Goal: Find specific page/section: Find specific page/section

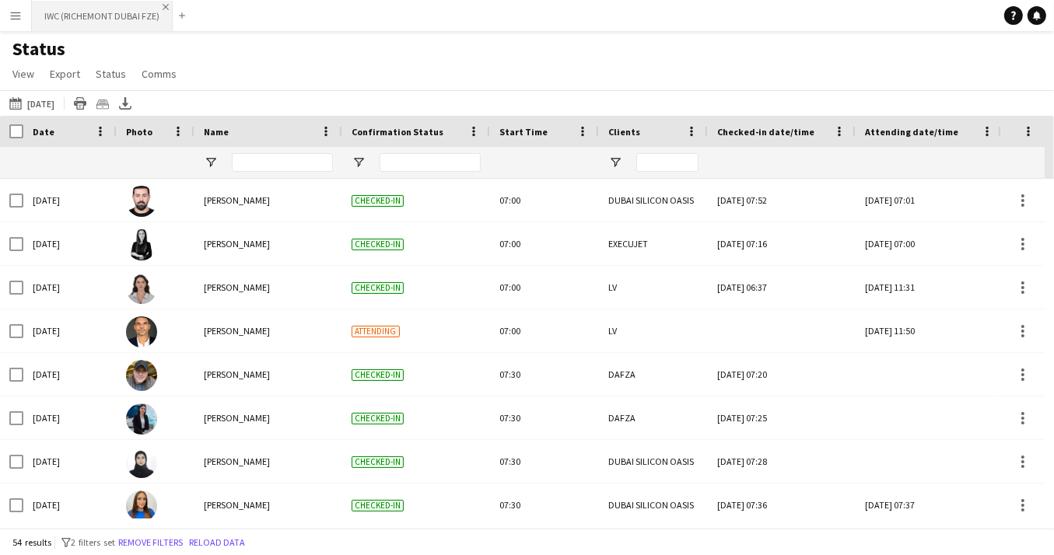
click at [163, 8] on app-icon "Close" at bounding box center [166, 7] width 6 height 6
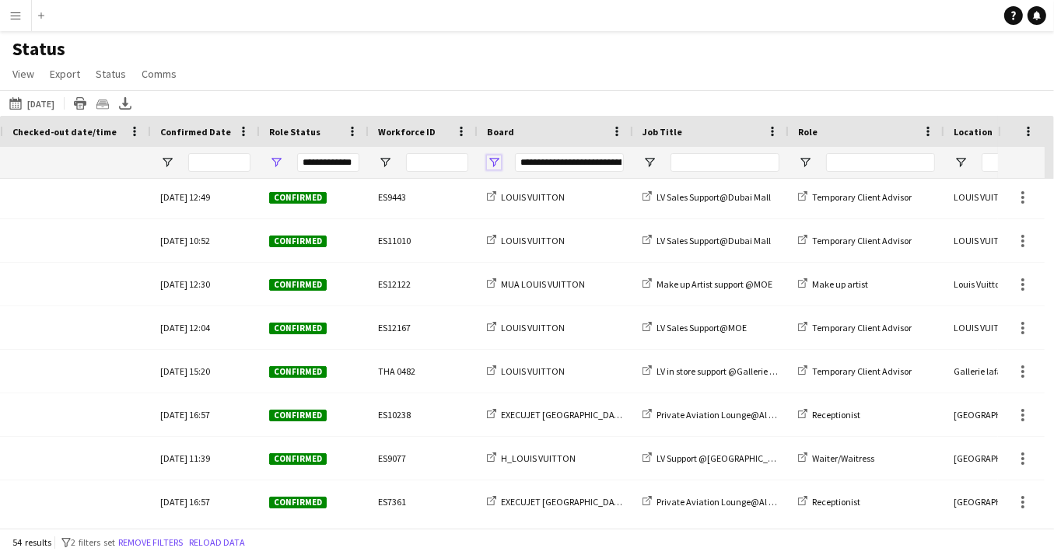
click at [490, 159] on span "Open Filter Menu" at bounding box center [494, 163] width 14 height 14
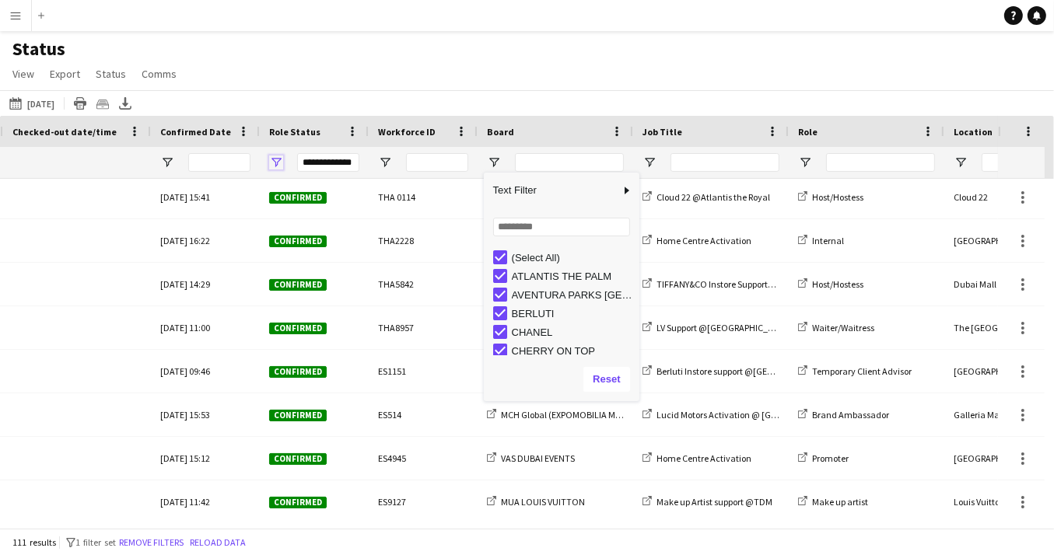
click at [271, 160] on span "Open Filter Menu" at bounding box center [276, 163] width 14 height 14
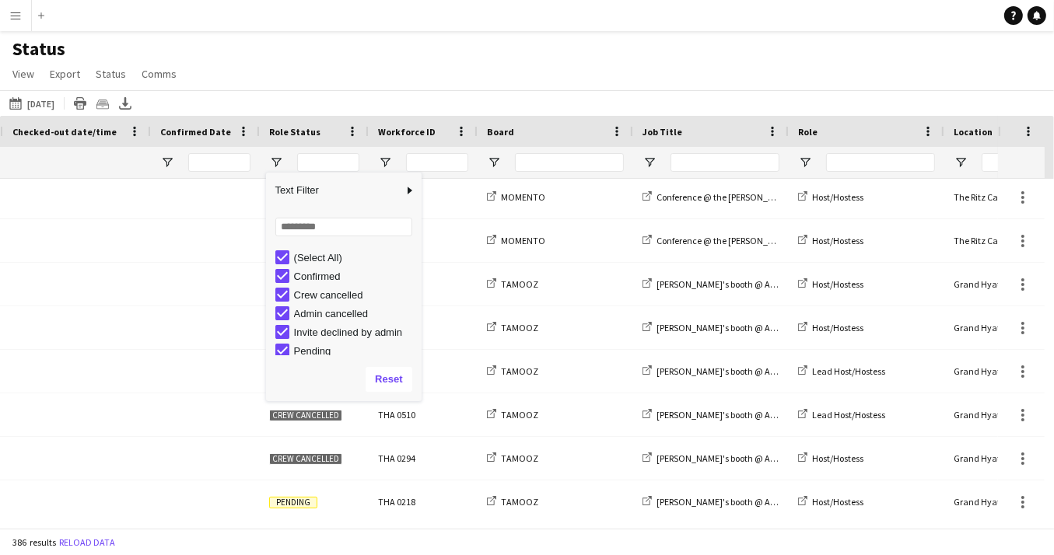
click at [354, 61] on div "Status View Views Default view New view Update view Delete view Edit name Custo…" at bounding box center [527, 63] width 1054 height 53
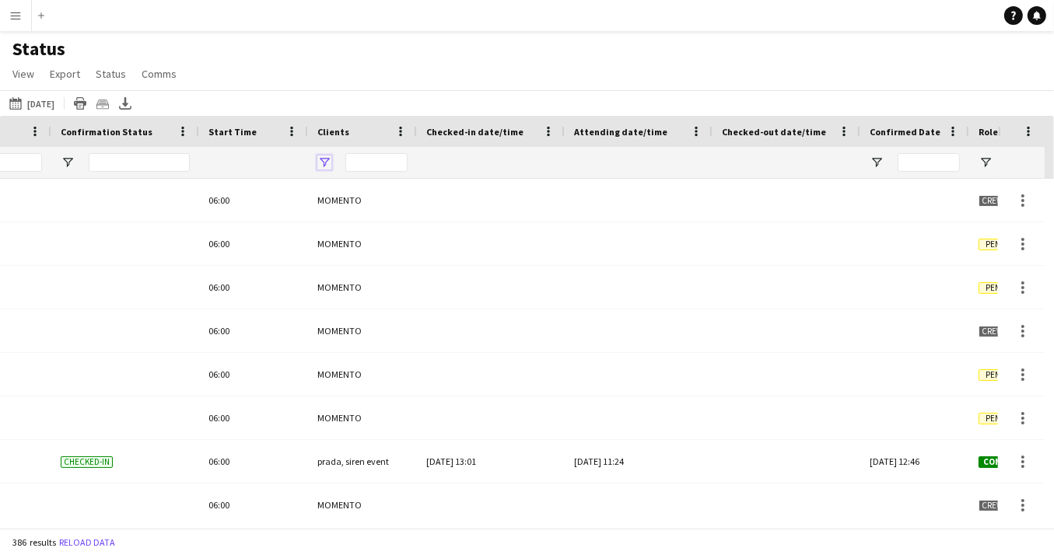
click at [324, 162] on span "Open Filter Menu" at bounding box center [324, 163] width 14 height 14
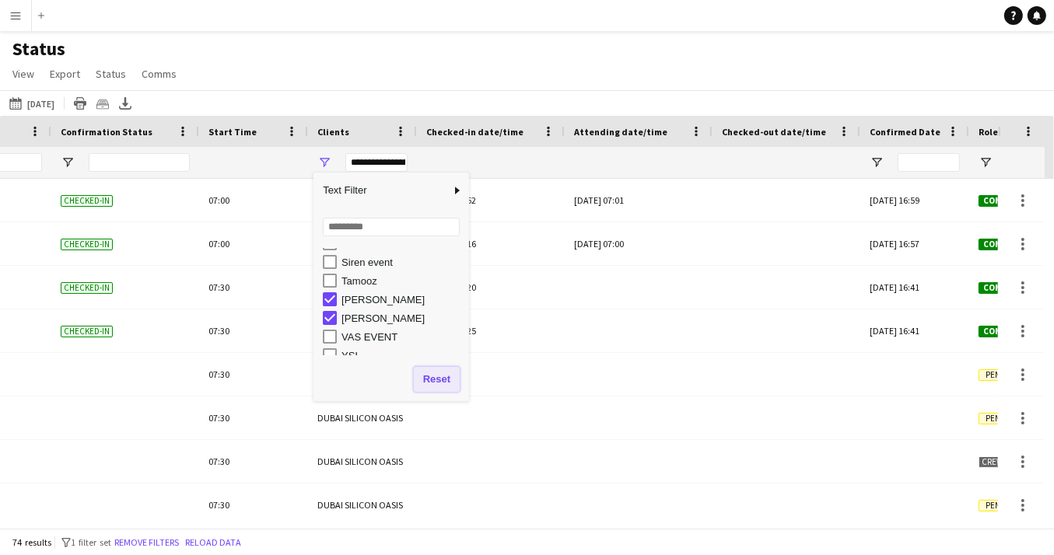
click at [435, 383] on button "Reset" at bounding box center [437, 379] width 46 height 25
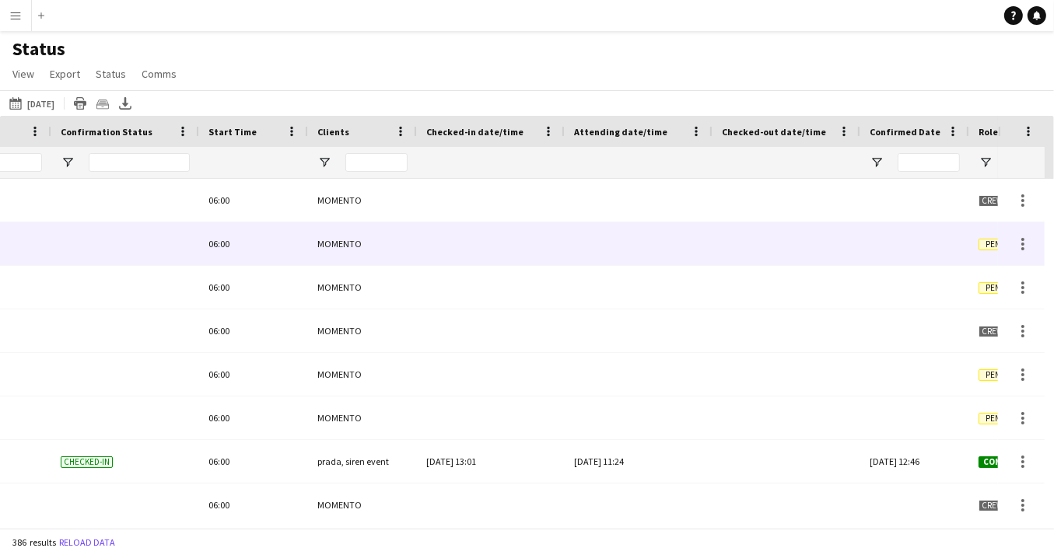
click at [594, 257] on div at bounding box center [638, 243] width 129 height 43
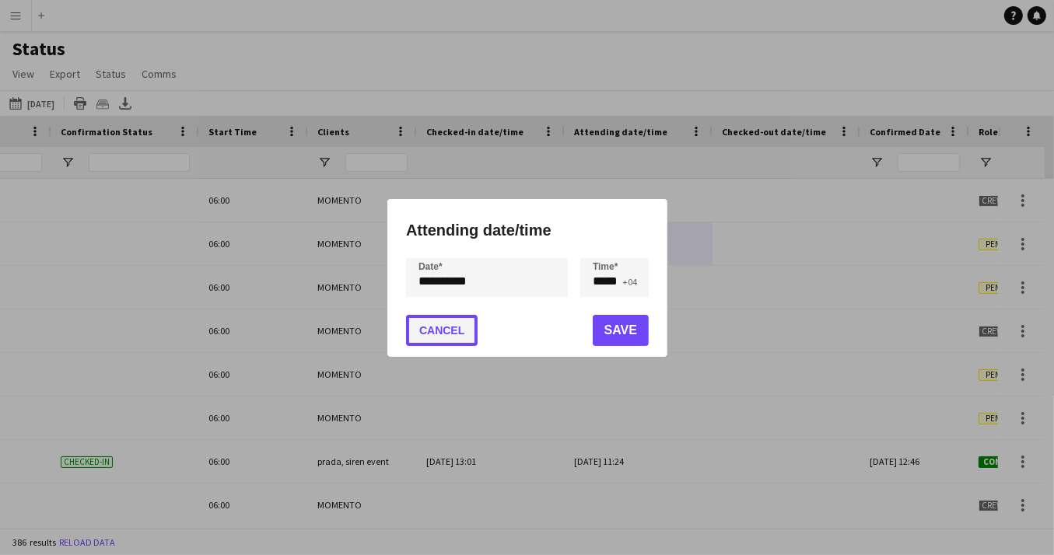
click at [450, 334] on button "Cancel" at bounding box center [442, 330] width 72 height 31
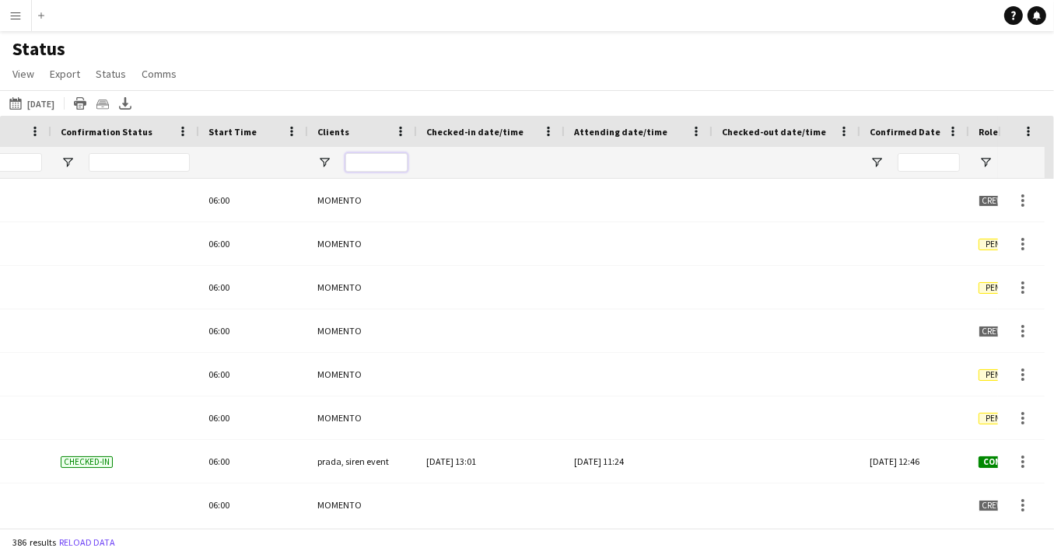
click at [365, 165] on input "Clients Filter Input" at bounding box center [376, 162] width 62 height 19
click at [323, 164] on span "Open Filter Menu" at bounding box center [324, 163] width 14 height 14
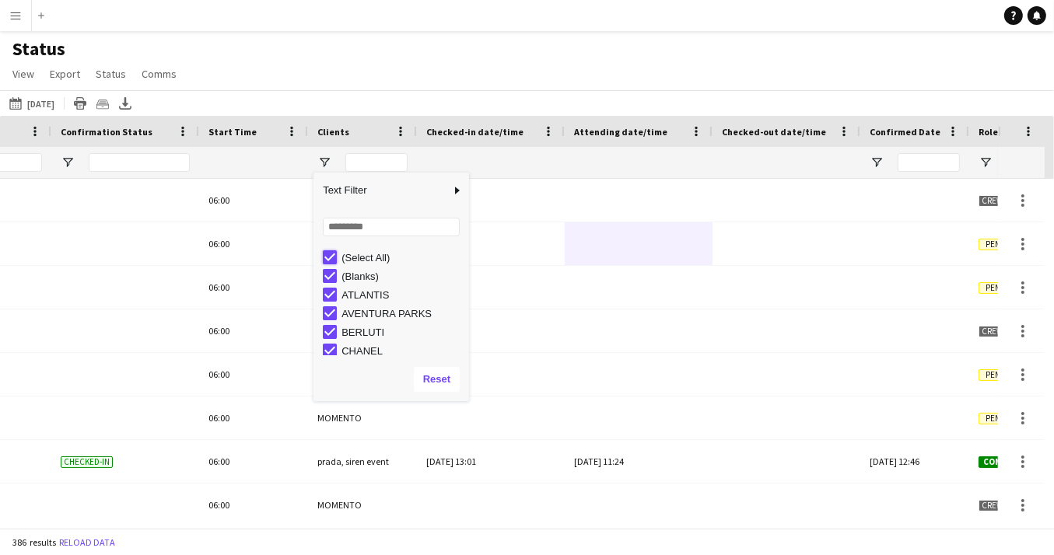
type input "***"
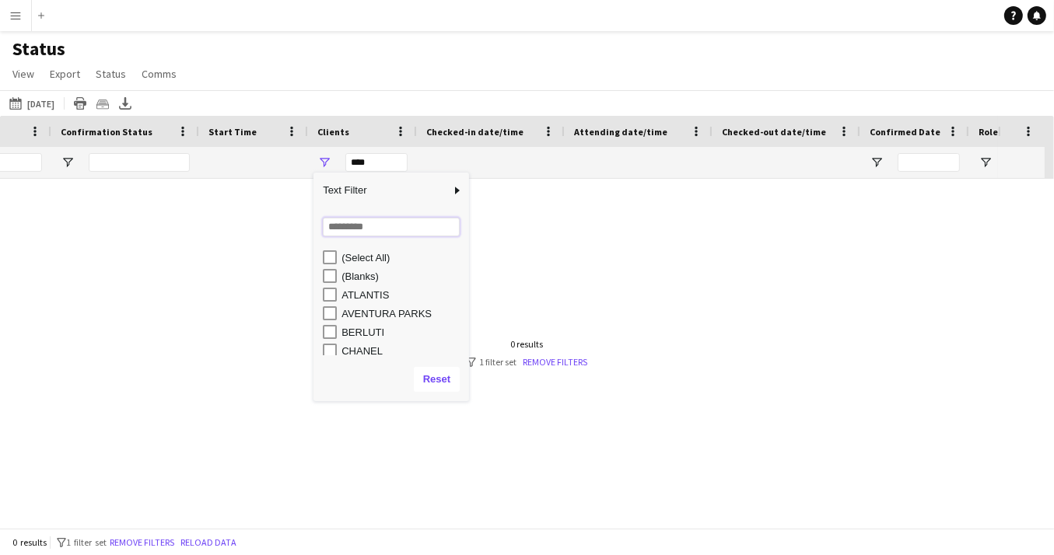
click at [350, 228] on input "Search filter values" at bounding box center [391, 227] width 137 height 19
type input "*"
click at [355, 278] on div "BERLUTI" at bounding box center [402, 277] width 123 height 12
type input "**********"
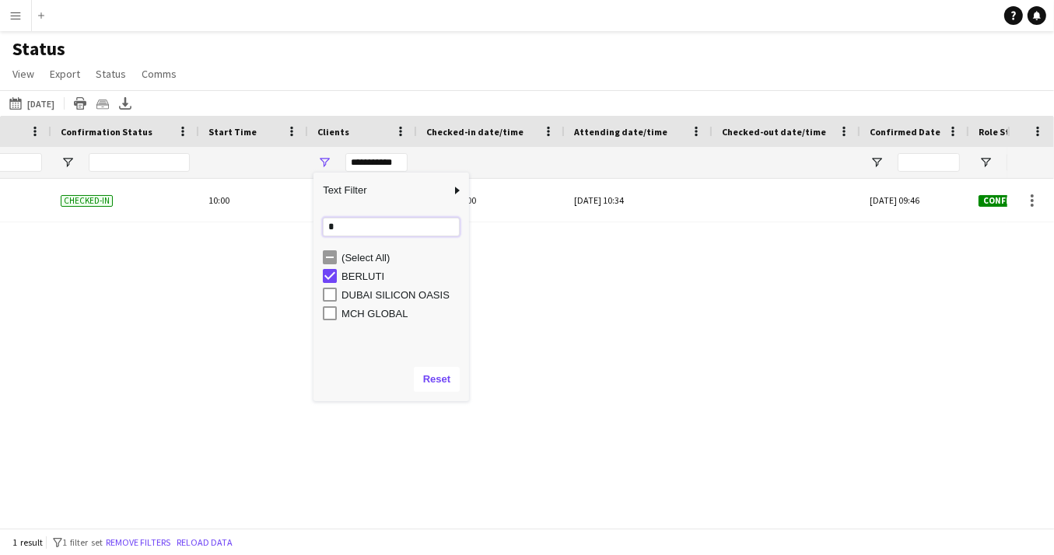
click at [355, 230] on input "*" at bounding box center [391, 227] width 137 height 19
type input "*"
click at [366, 224] on input "Search filter values" at bounding box center [391, 227] width 137 height 19
type input "*"
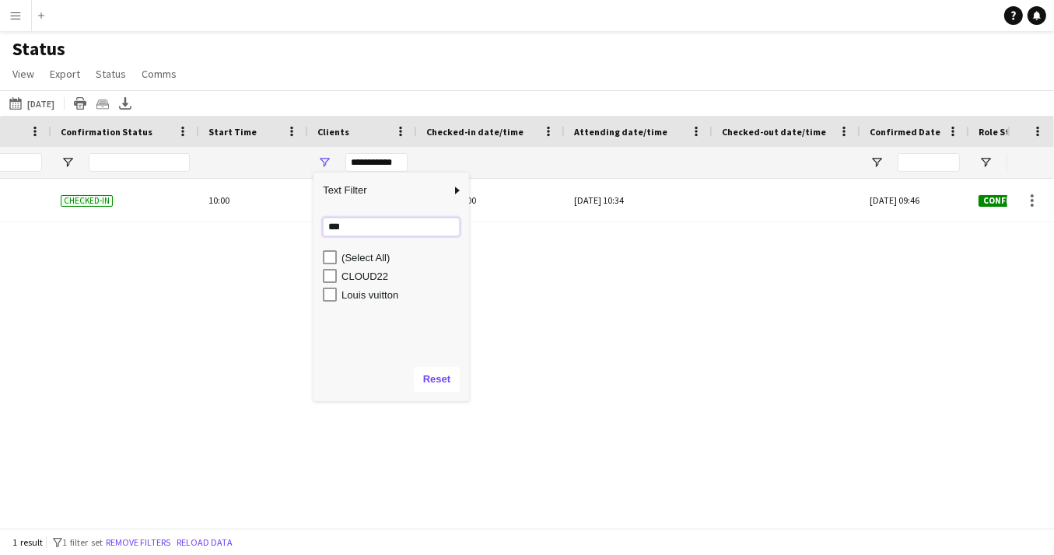
type input "***"
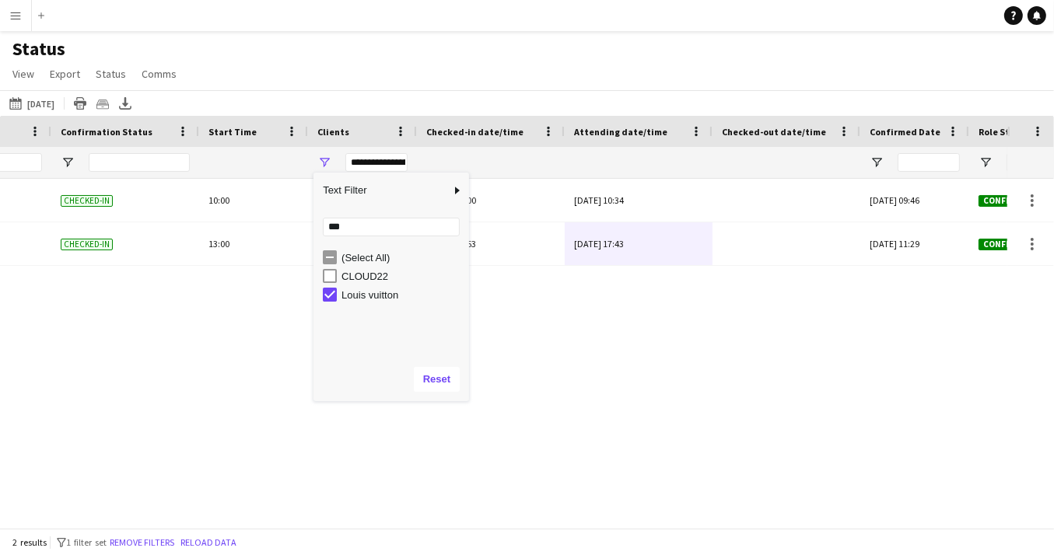
click at [523, 355] on div "Lama Adnan Checked-in 10:00 BERLUTI Wed, 1 Oct 2025 09:00 Tue, 30 Sep 2025 10:3…" at bounding box center [503, 349] width 1007 height 340
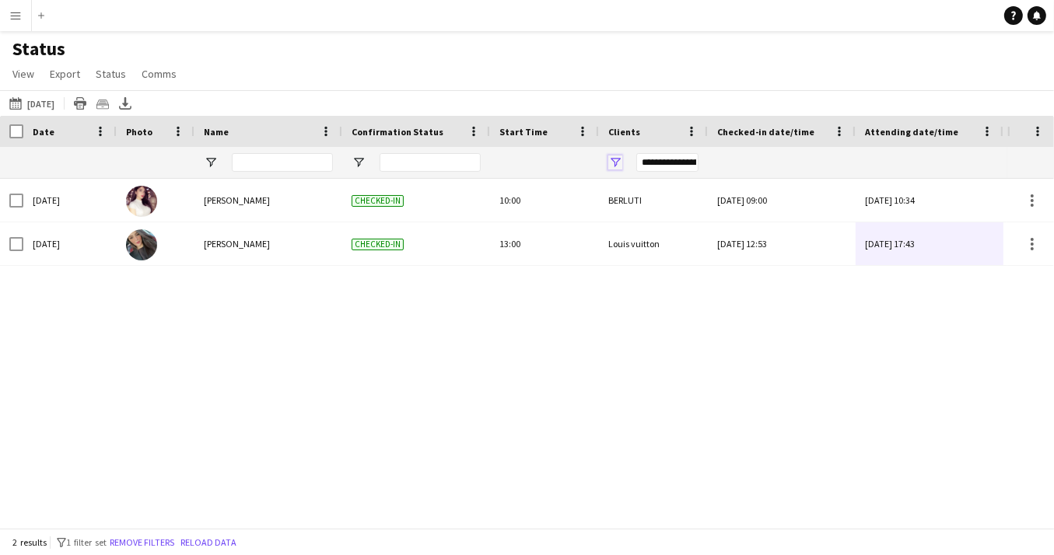
click at [616, 159] on span "Open Filter Menu" at bounding box center [615, 163] width 14 height 14
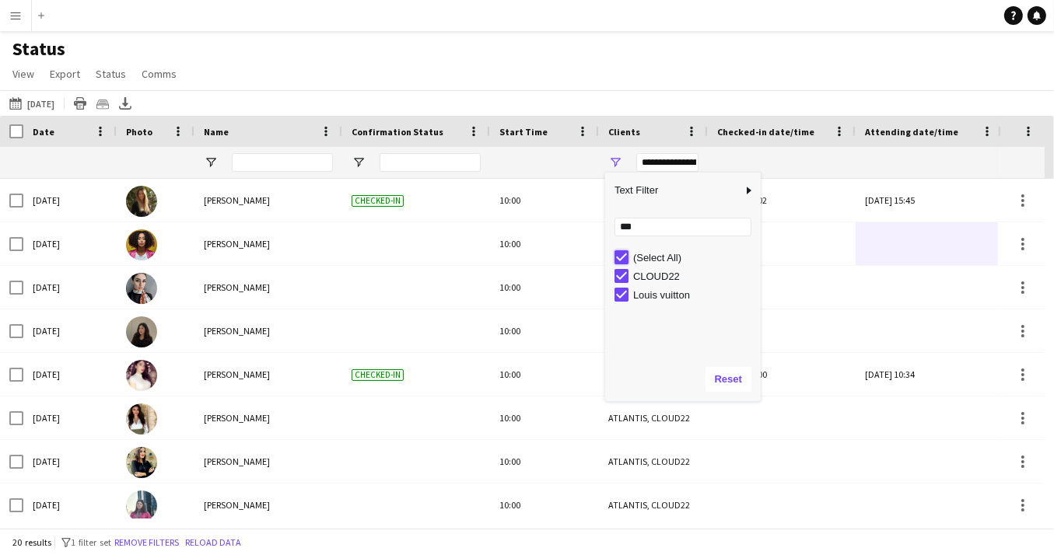
type input "**********"
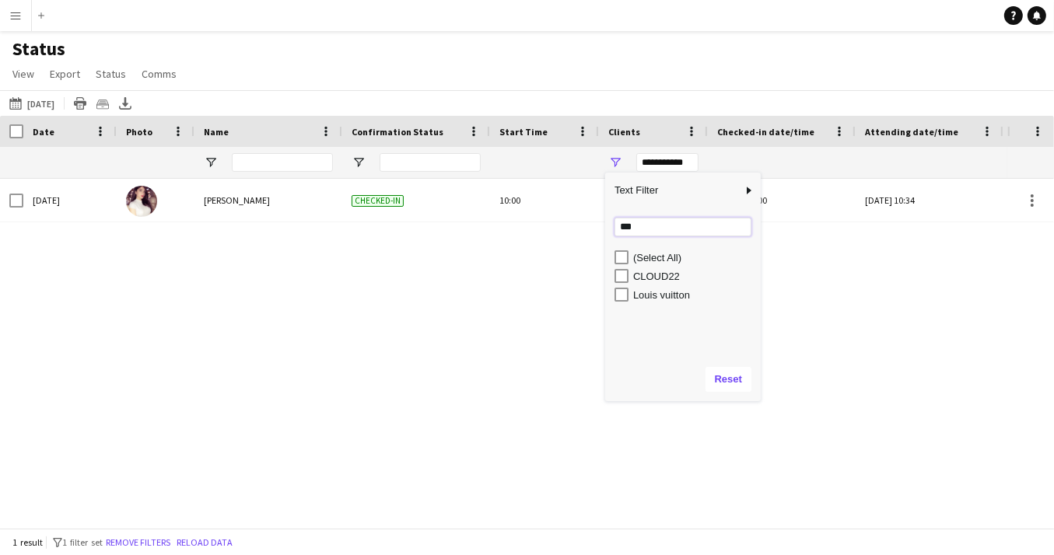
click at [649, 223] on input "***" at bounding box center [682, 227] width 137 height 19
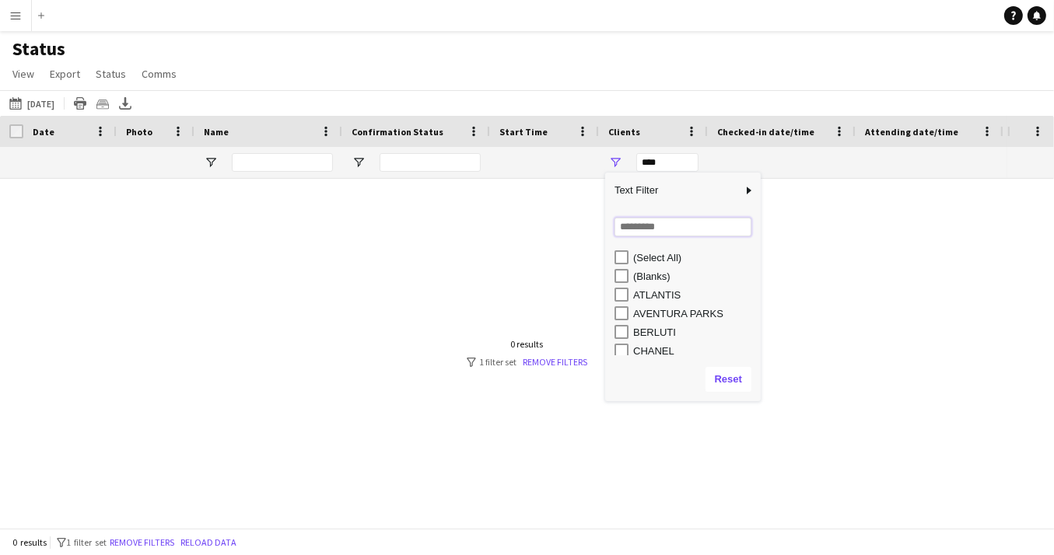
click at [641, 232] on input "Search filter values" at bounding box center [682, 227] width 137 height 19
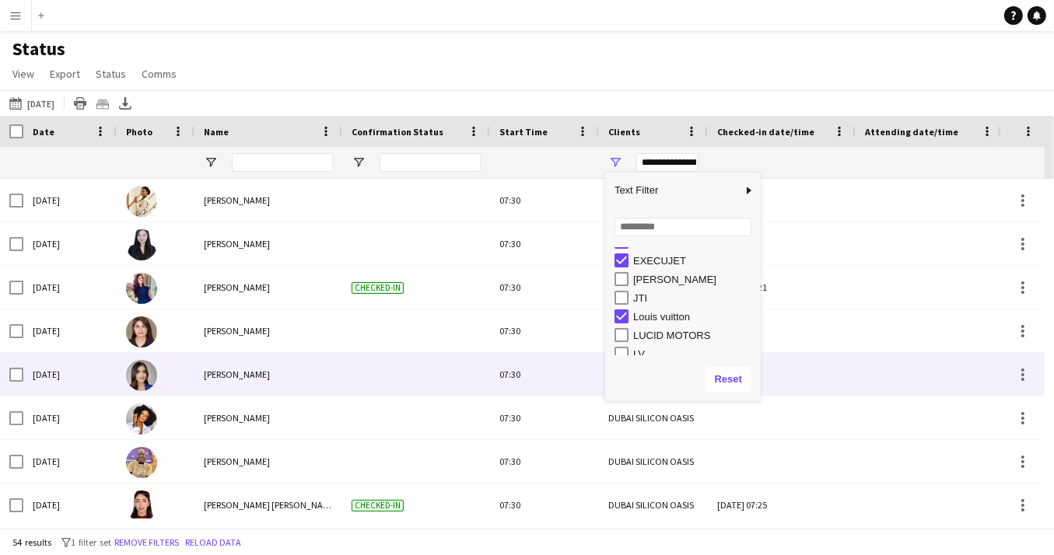
scroll to position [1201, 0]
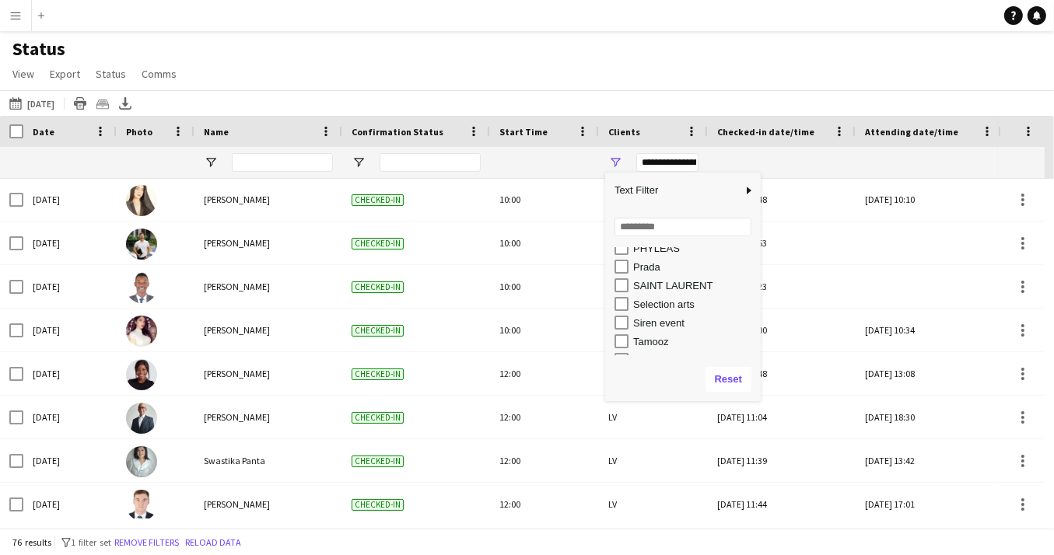
click at [662, 284] on div "SAINT LAURENT" at bounding box center [694, 286] width 123 height 12
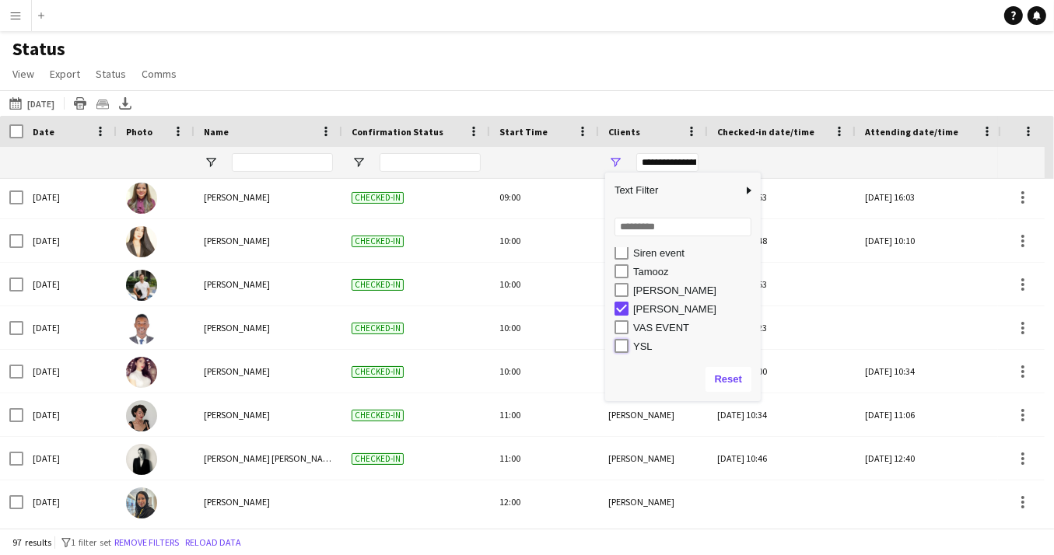
type input "**********"
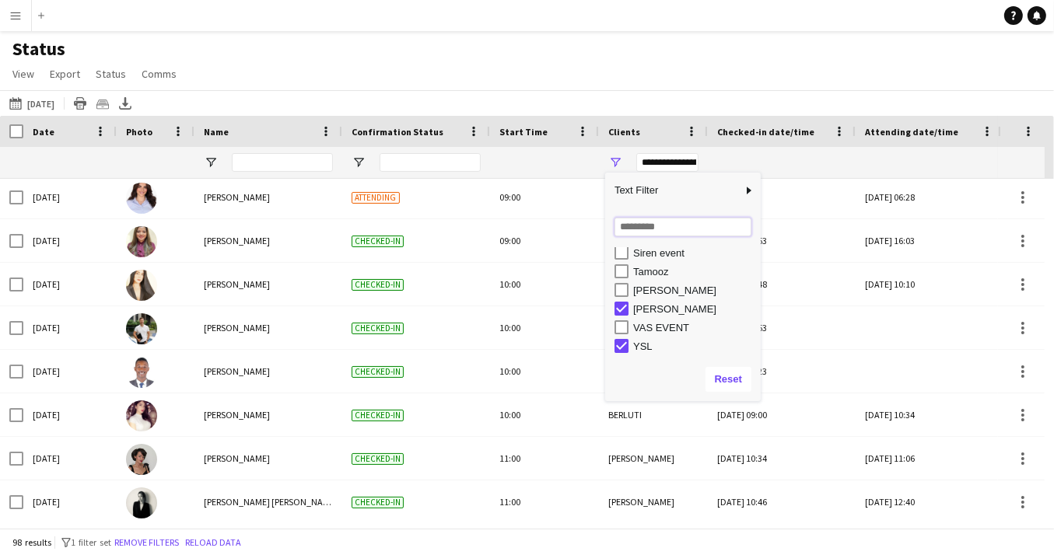
click at [660, 229] on input "Search filter values" at bounding box center [682, 227] width 137 height 19
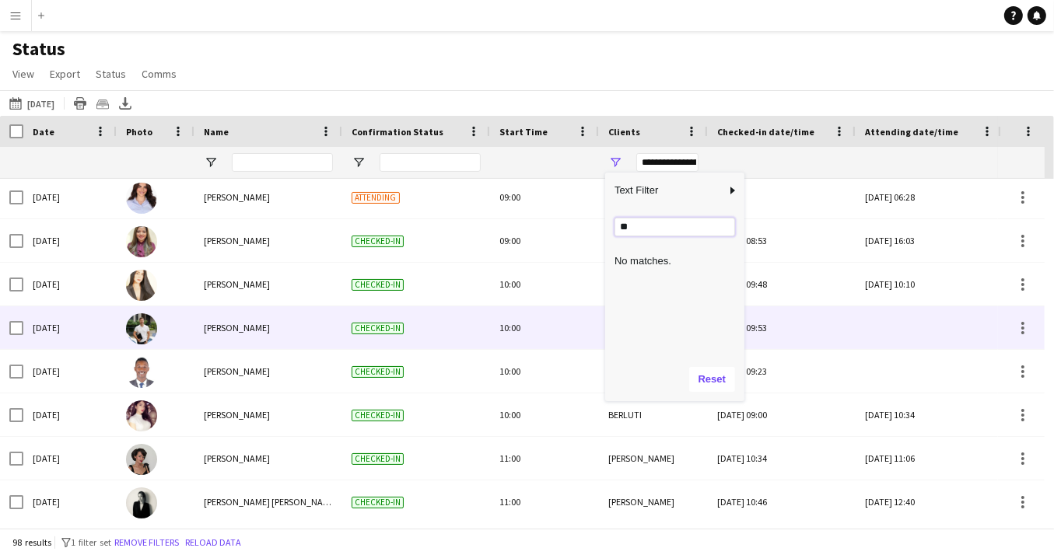
type input "*"
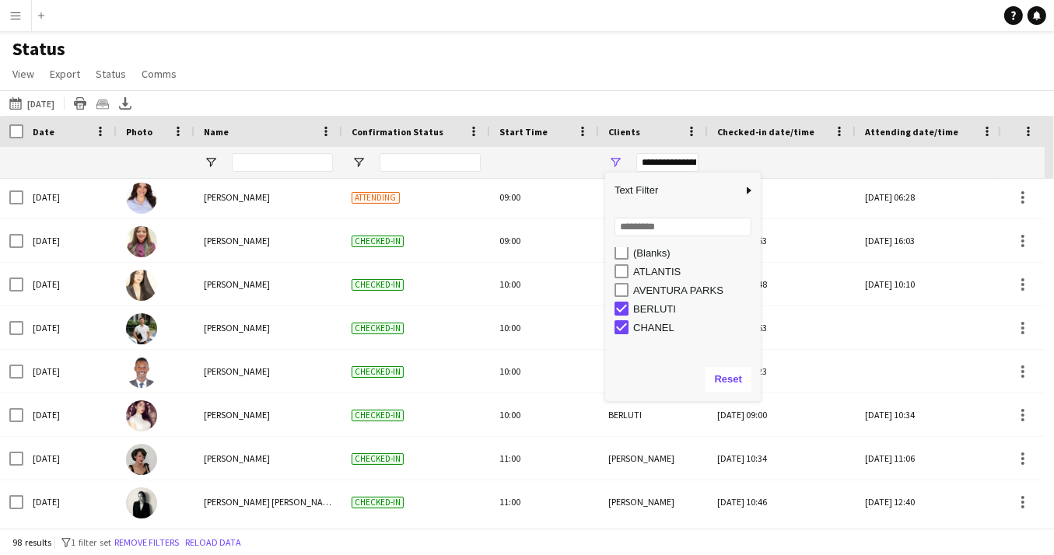
click at [692, 67] on div "Status View Views Default view New view Update view Delete view Edit name Custo…" at bounding box center [527, 63] width 1054 height 53
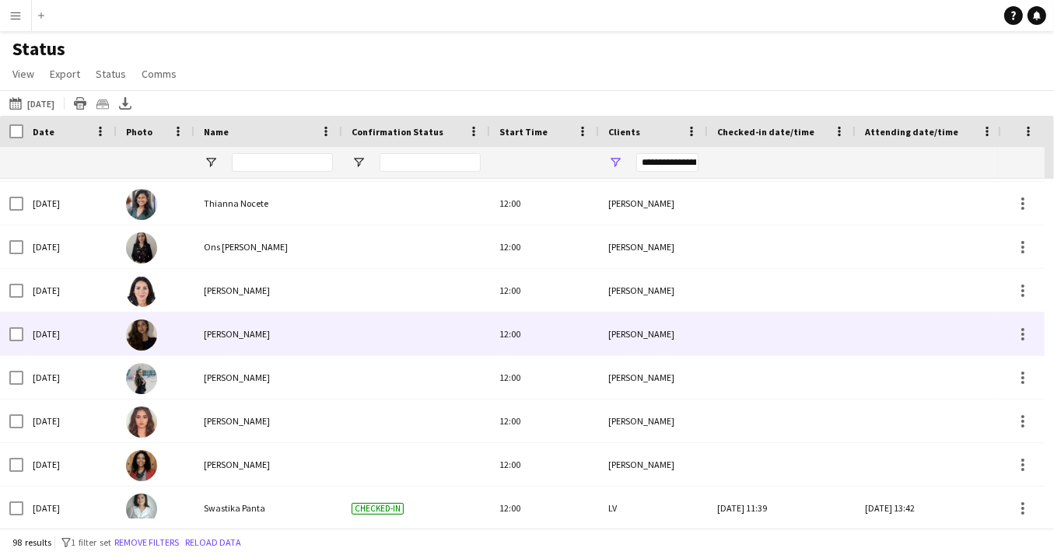
scroll to position [2916, 0]
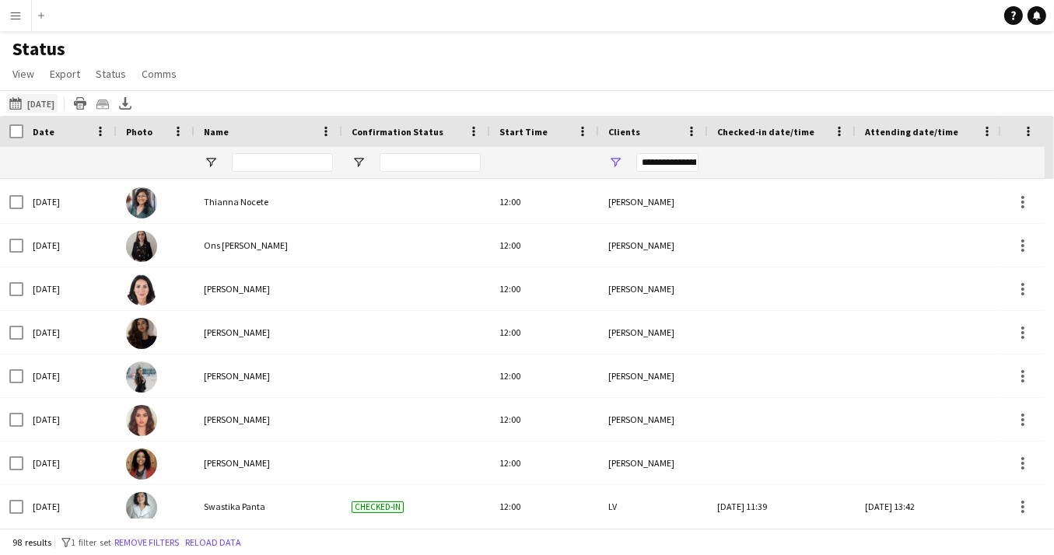
click at [15, 102] on app-icon "[DATE] to [DATE]" at bounding box center [18, 103] width 18 height 12
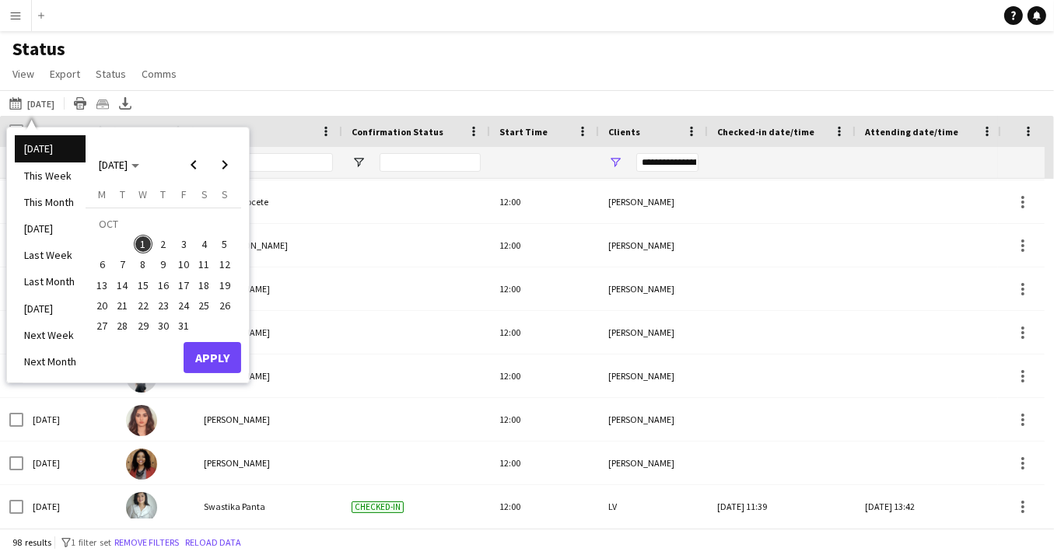
click at [141, 242] on span "1" at bounding box center [143, 244] width 19 height 19
click at [211, 361] on button "Apply" at bounding box center [213, 357] width 58 height 31
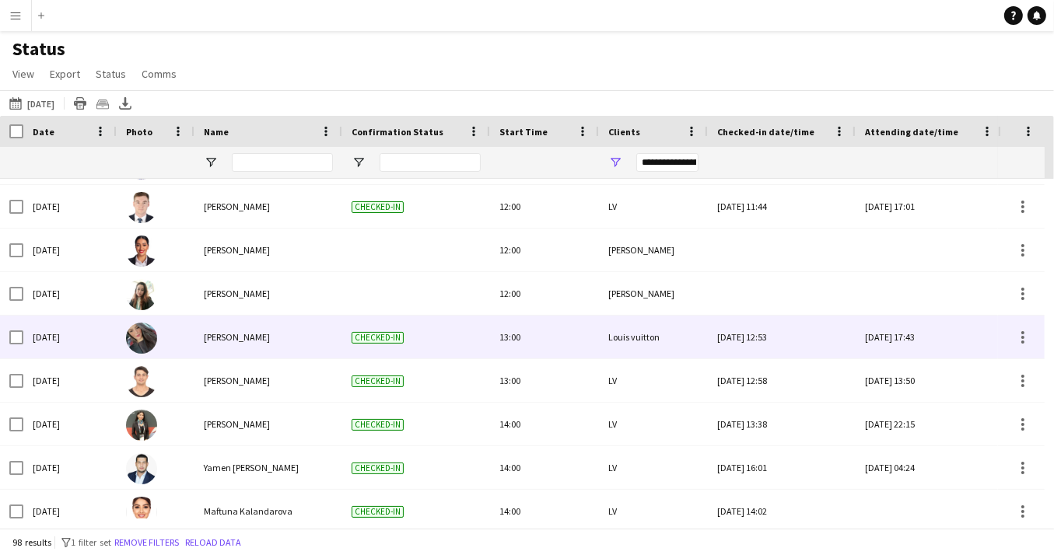
scroll to position [3436, 0]
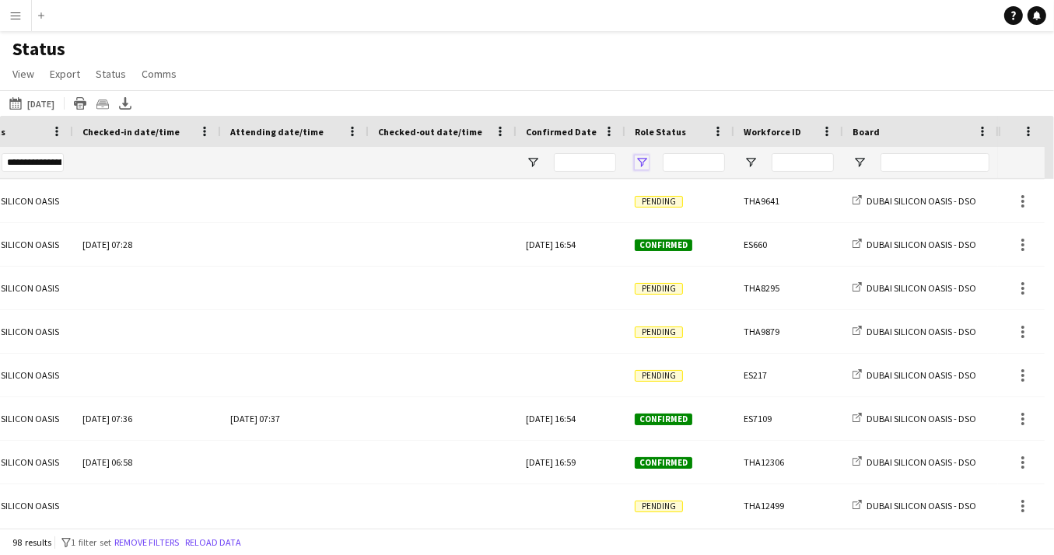
click at [642, 163] on span "Open Filter Menu" at bounding box center [642, 163] width 14 height 14
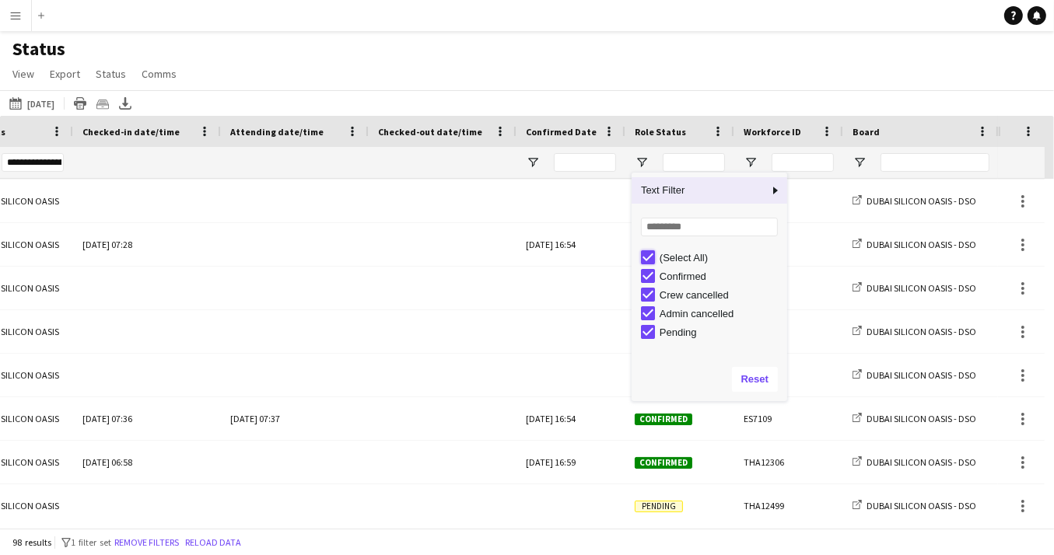
type input "***"
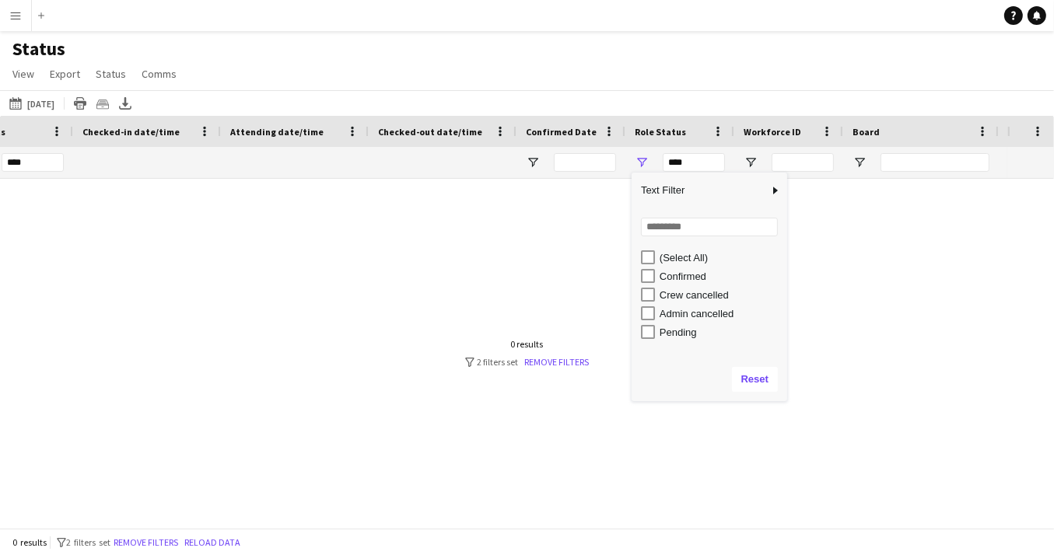
type input "**********"
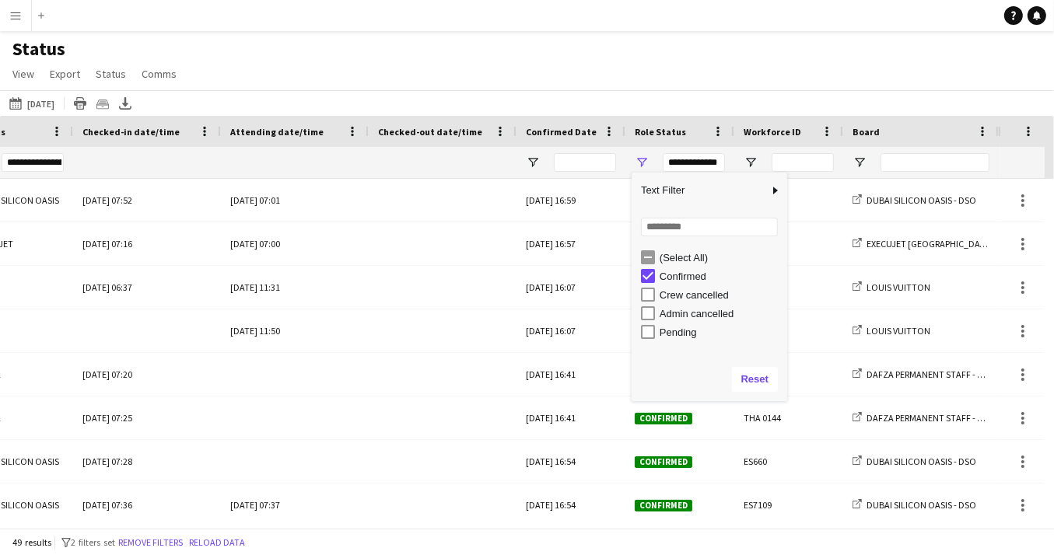
click at [547, 75] on div "Status View Views Default view New view Update view Delete view Edit name Custo…" at bounding box center [527, 63] width 1054 height 53
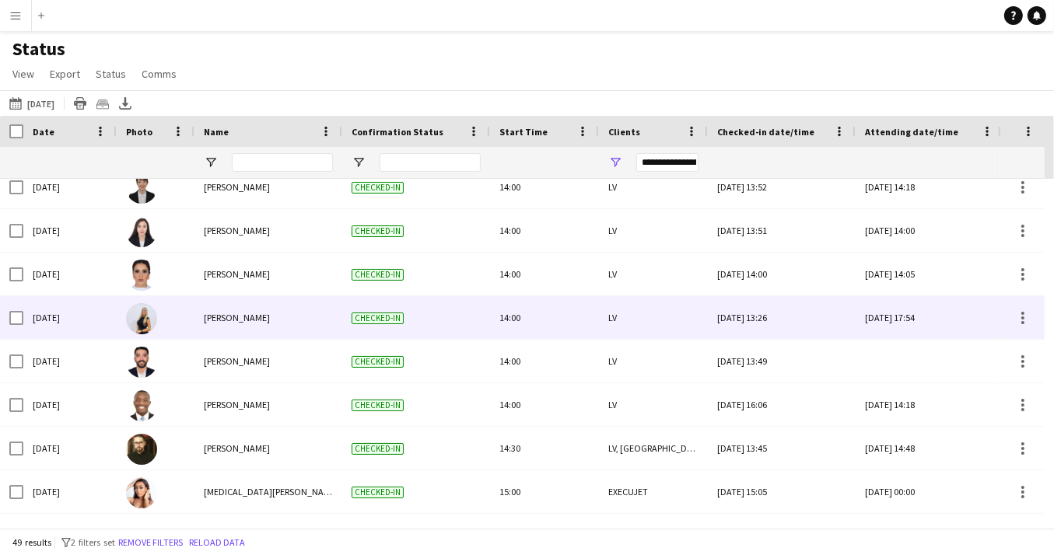
scroll to position [1793, 0]
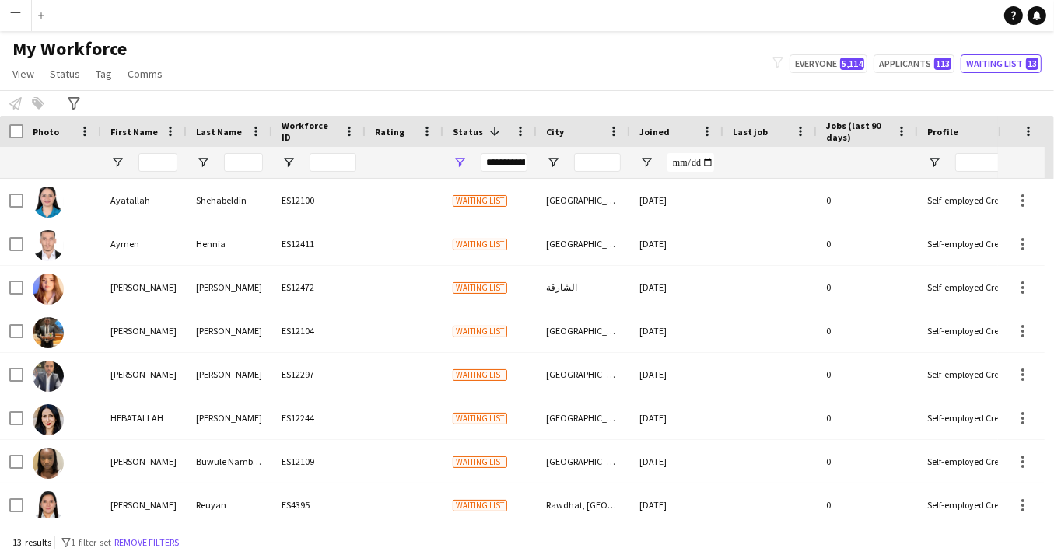
click at [19, 12] on app-icon "Menu" at bounding box center [15, 15] width 12 height 12
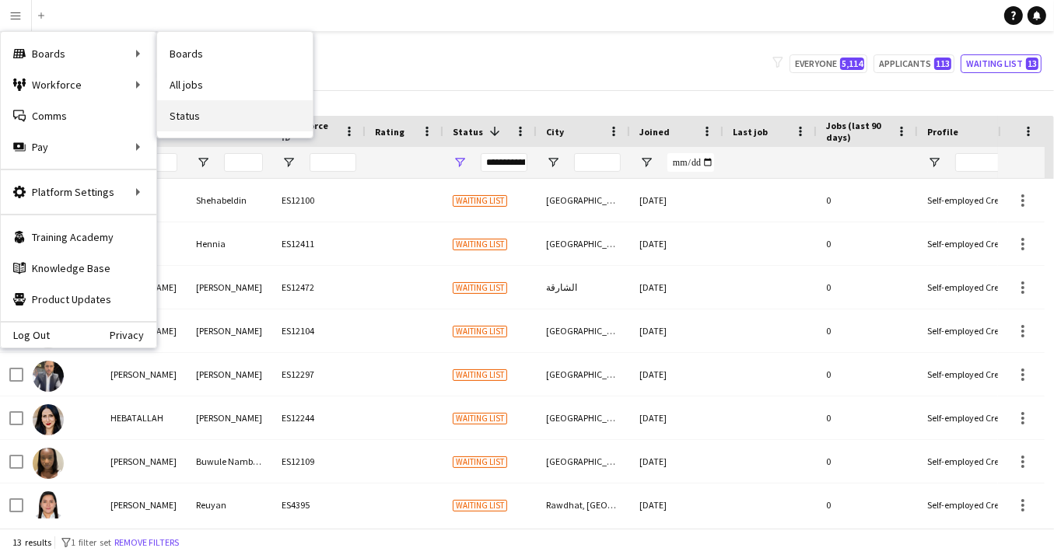
click at [184, 117] on link "Status" at bounding box center [235, 115] width 156 height 31
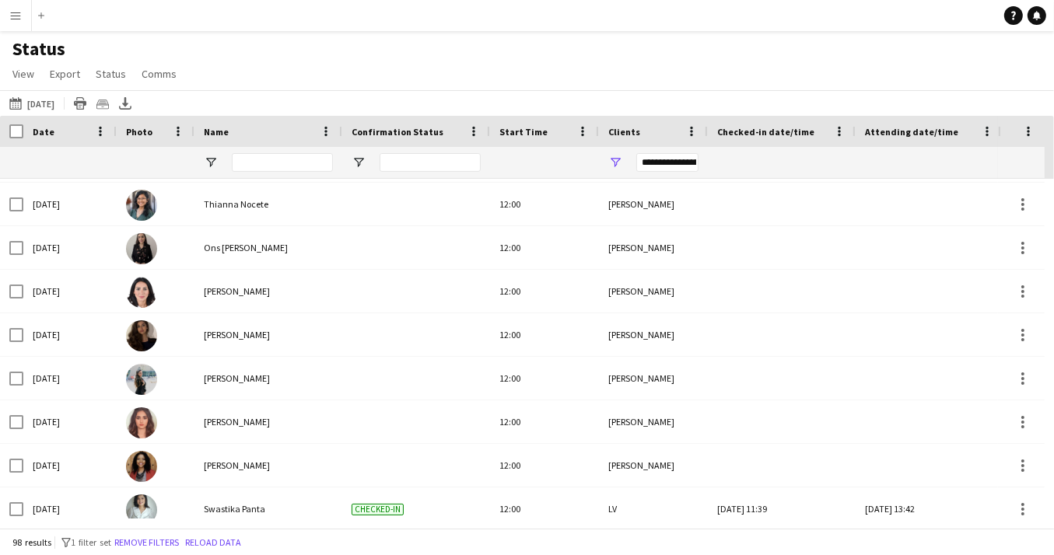
scroll to position [3288, 0]
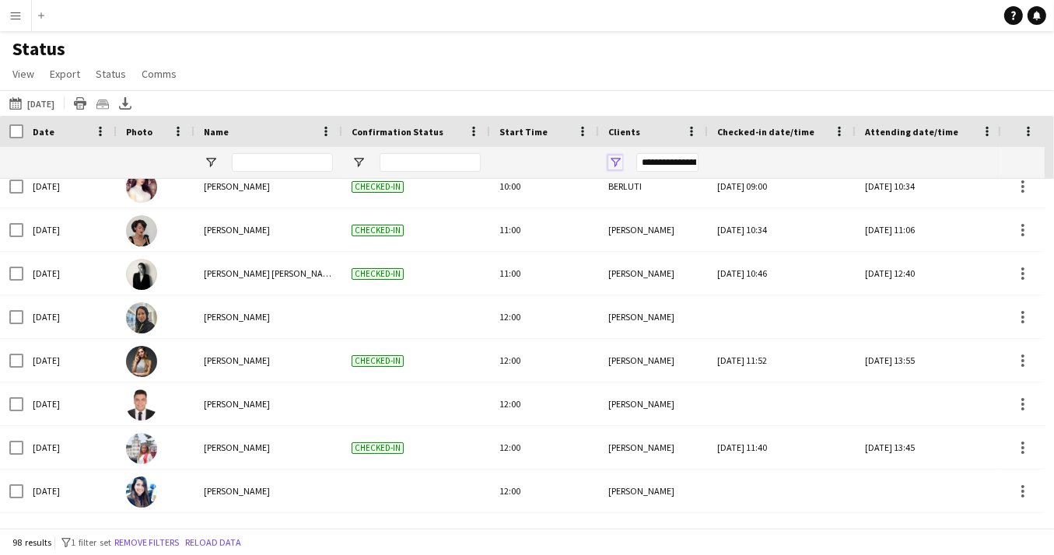
click at [617, 159] on span "Open Filter Menu" at bounding box center [615, 163] width 14 height 14
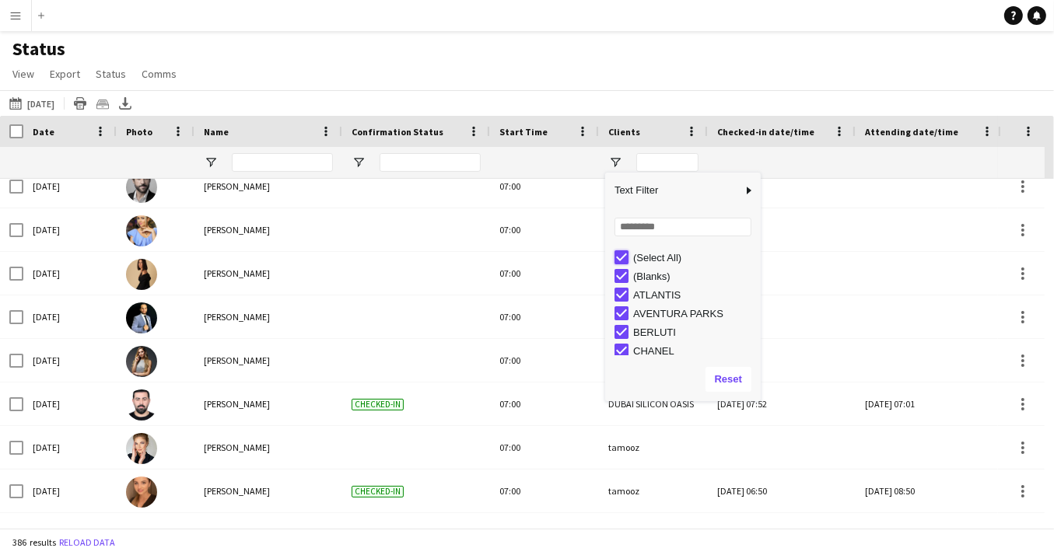
type input "***"
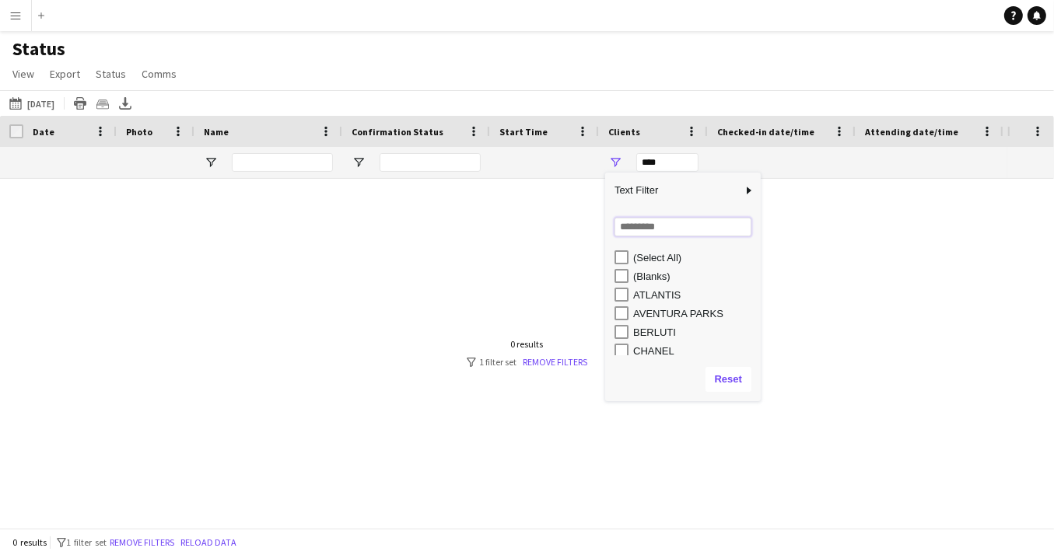
click at [644, 225] on input "Search filter values" at bounding box center [682, 227] width 137 height 19
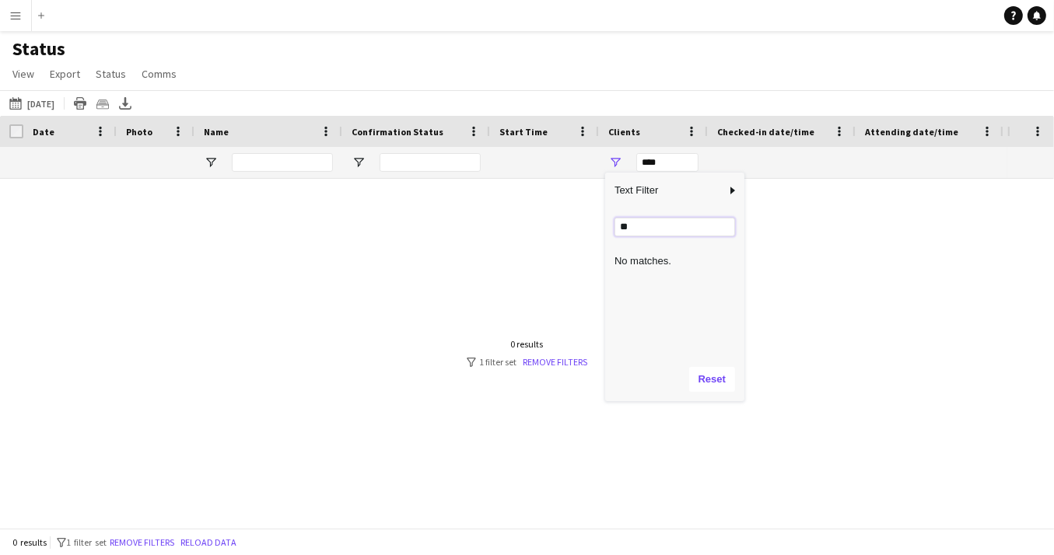
type input "*"
click at [8, 104] on button "[DATE] to [DATE] [DATE]" at bounding box center [31, 103] width 51 height 19
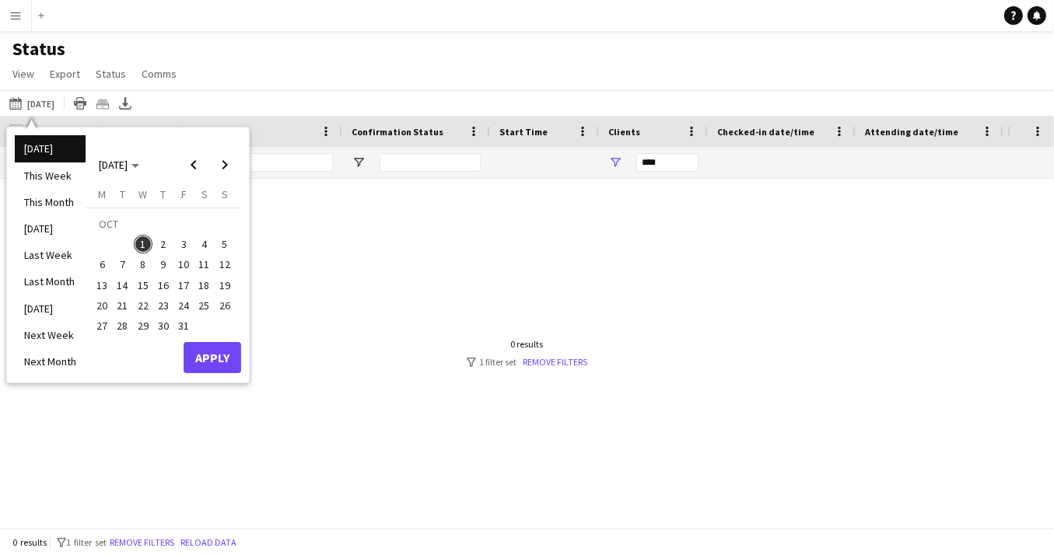
click at [589, 252] on div at bounding box center [503, 349] width 1007 height 340
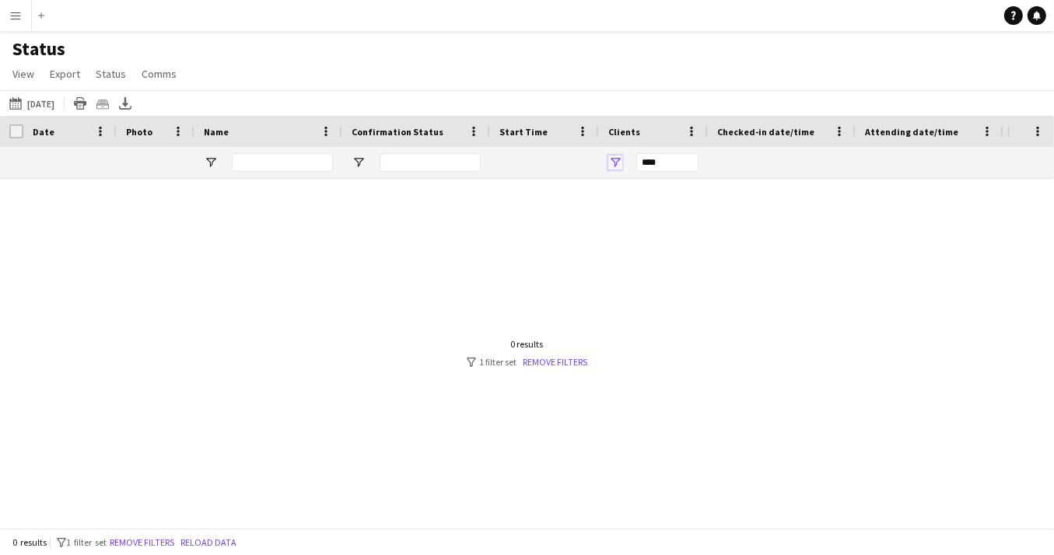
click at [617, 160] on span "Open Filter Menu" at bounding box center [615, 163] width 14 height 14
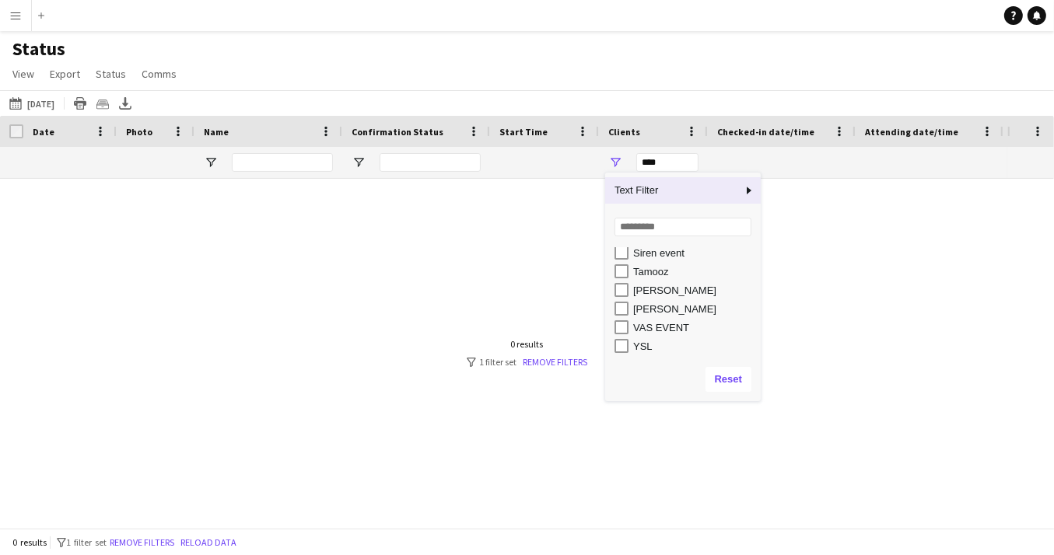
click at [484, 303] on div at bounding box center [503, 349] width 1007 height 340
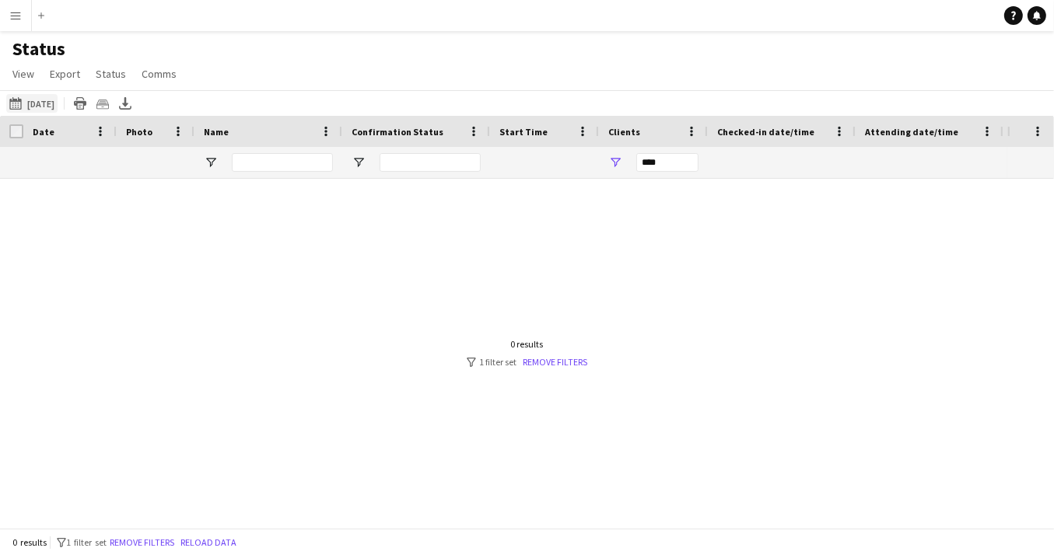
click at [15, 101] on app-icon "[DATE] to [DATE]" at bounding box center [18, 103] width 18 height 12
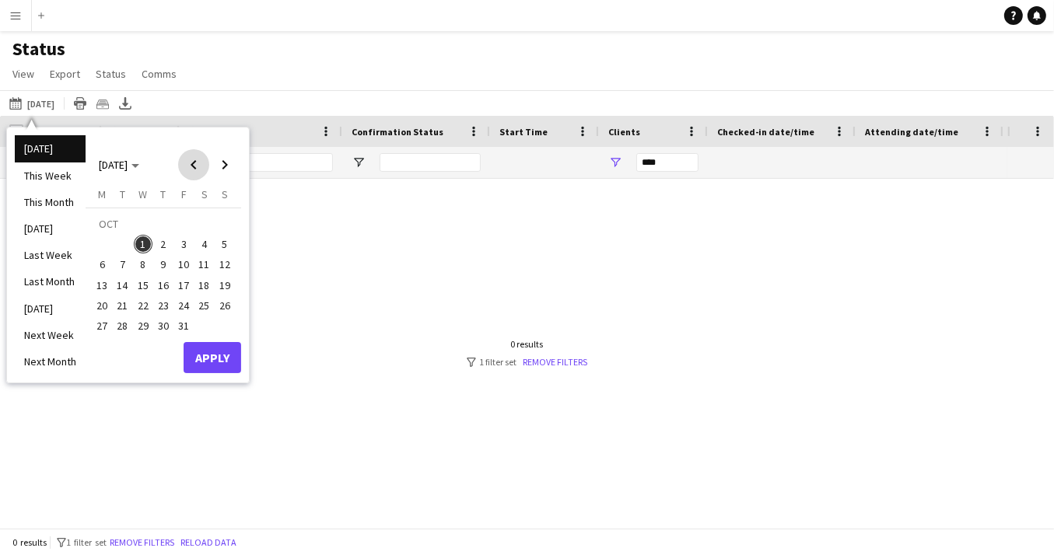
click at [192, 166] on span "Previous month" at bounding box center [193, 164] width 31 height 31
click at [102, 242] on span "1" at bounding box center [102, 244] width 19 height 19
click at [126, 327] on span "30" at bounding box center [123, 325] width 19 height 19
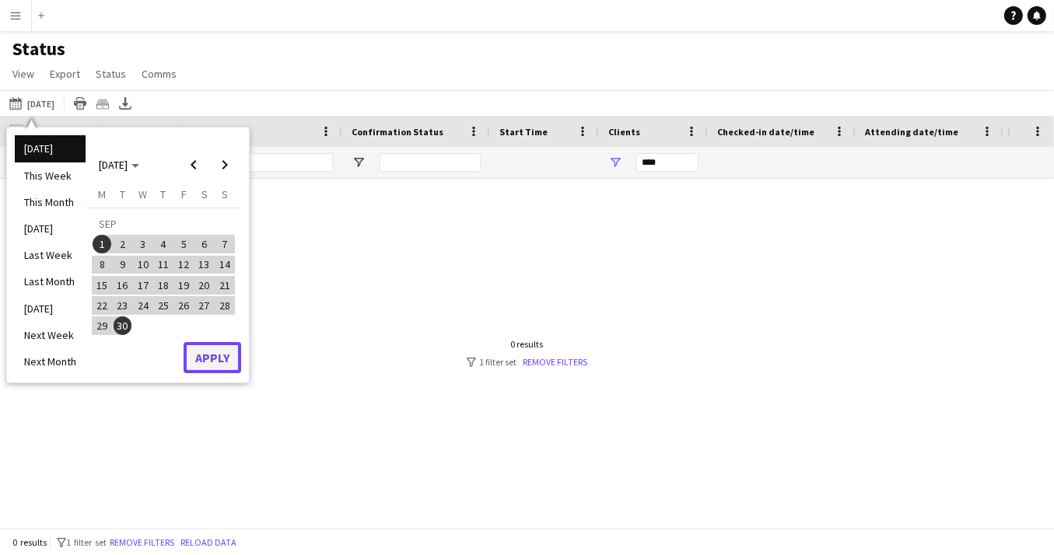
click at [204, 358] on button "Apply" at bounding box center [213, 357] width 58 height 31
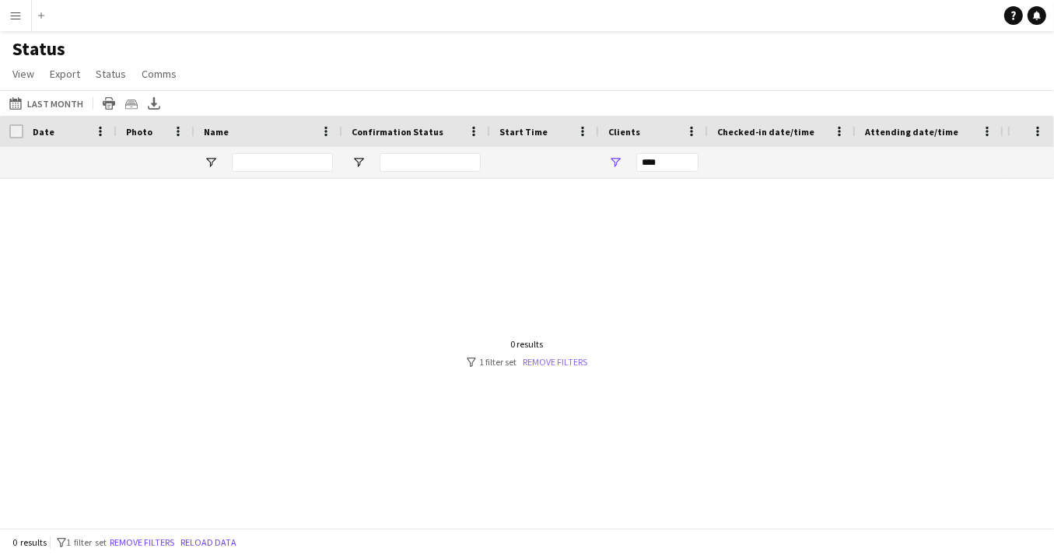
click at [558, 362] on link "Remove filters" at bounding box center [555, 362] width 65 height 12
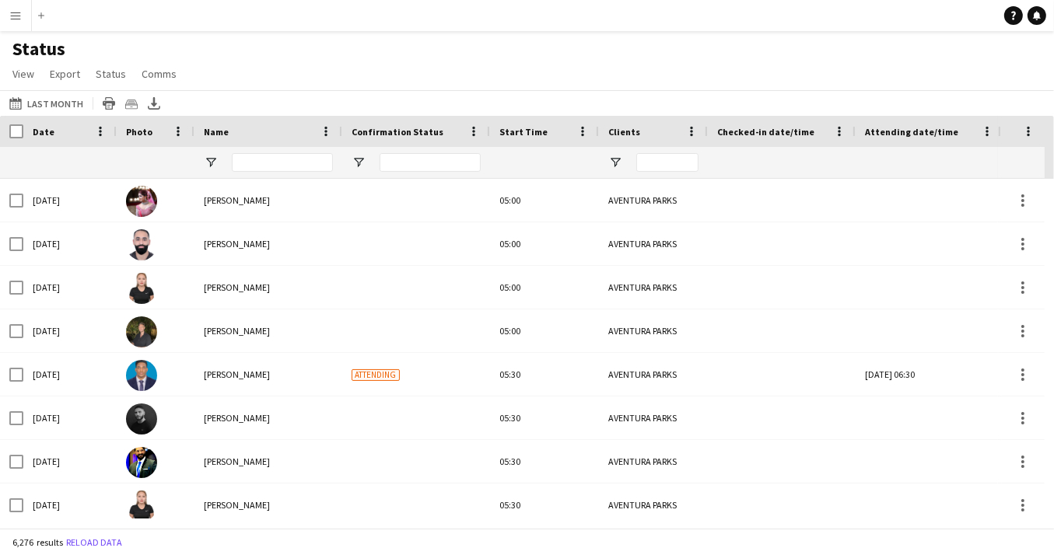
click at [15, 15] on app-icon "Menu" at bounding box center [15, 15] width 12 height 12
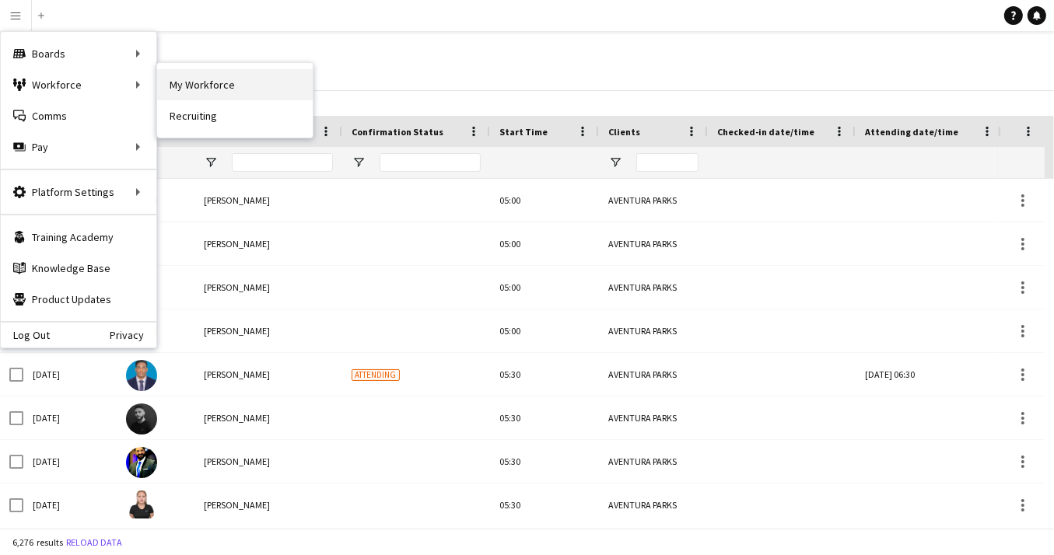
click at [196, 79] on link "My Workforce" at bounding box center [235, 84] width 156 height 31
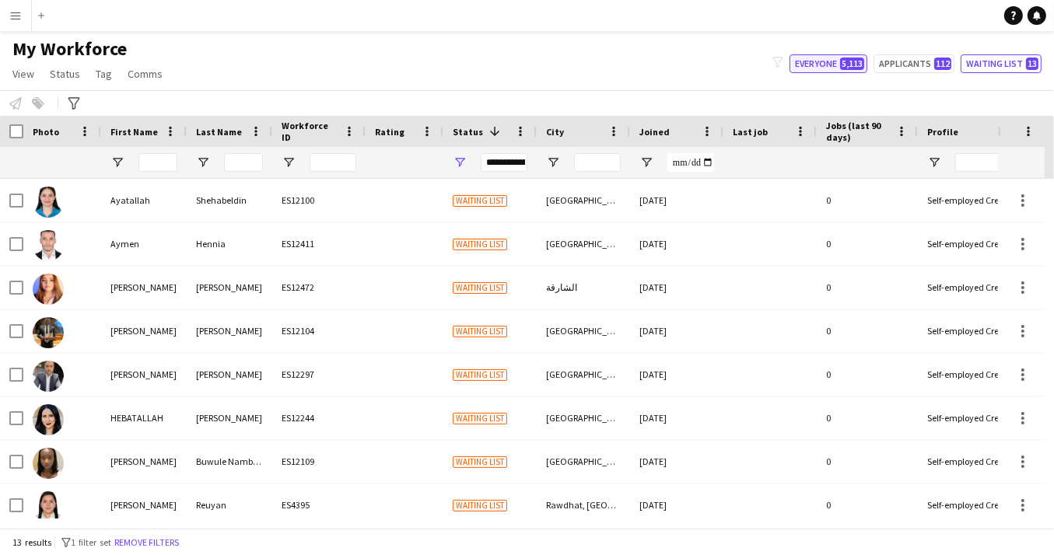
click at [831, 59] on button "Everyone 5,113" at bounding box center [828, 63] width 78 height 19
type input "**********"
click at [62, 79] on span "Status" at bounding box center [65, 74] width 30 height 14
drag, startPoint x: 253, startPoint y: 72, endPoint x: 261, endPoint y: 67, distance: 10.1
click at [253, 72] on div "My Workforce View Views Default view New view Update view Delete view Edit name…" at bounding box center [527, 63] width 1054 height 53
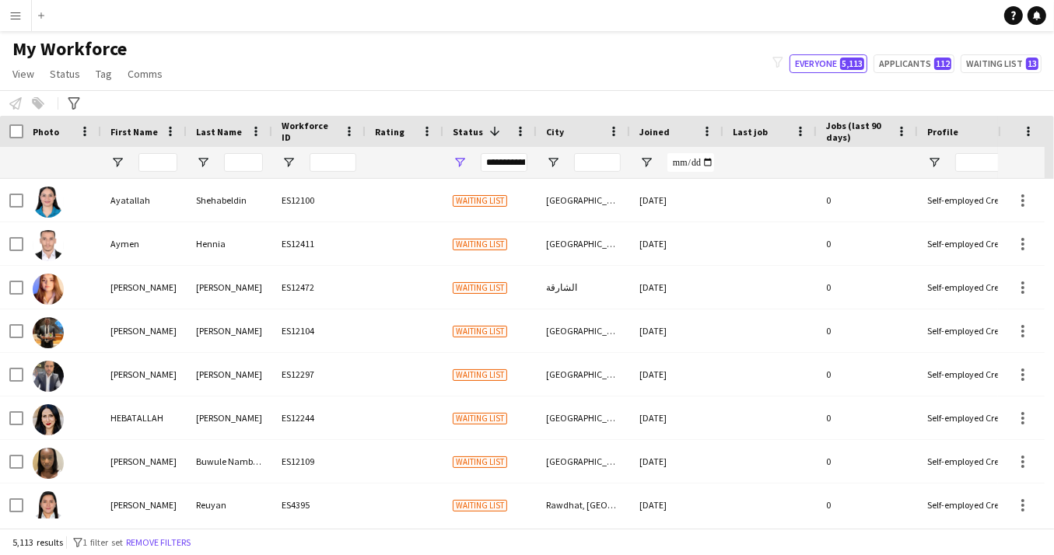
click at [15, 13] on app-icon "Menu" at bounding box center [15, 15] width 12 height 12
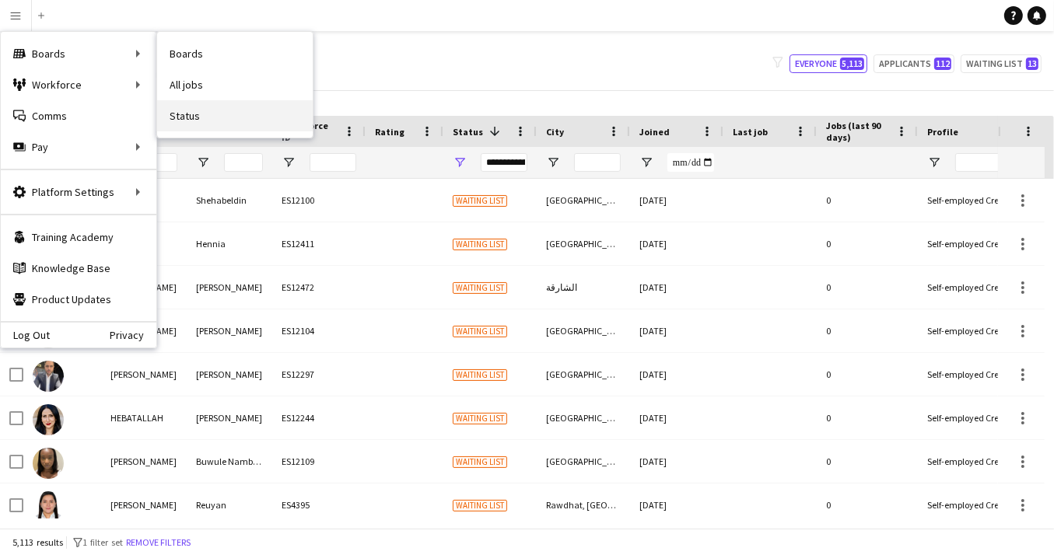
click at [175, 115] on link "Status" at bounding box center [235, 115] width 156 height 31
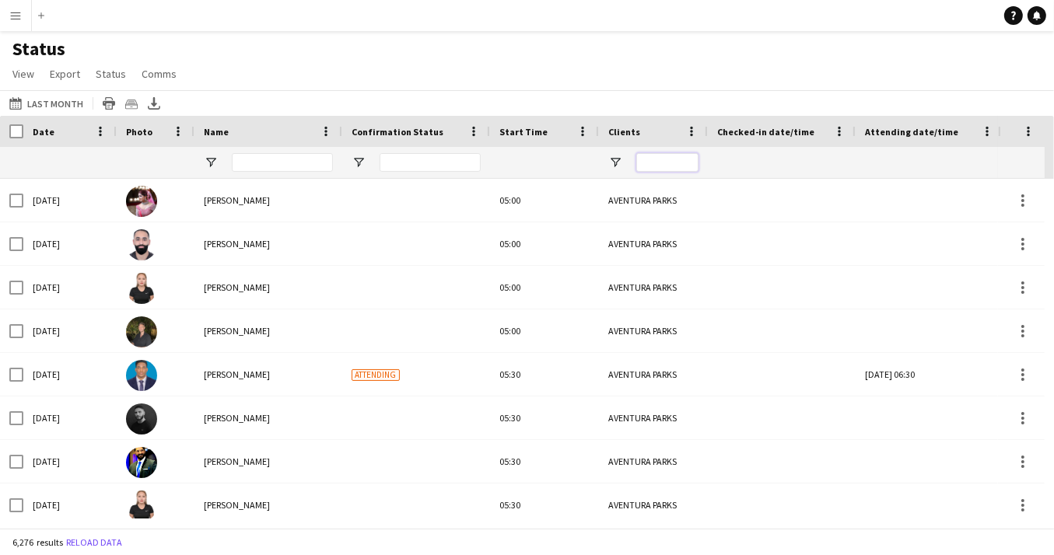
click at [656, 163] on input "Clients Filter Input" at bounding box center [667, 162] width 62 height 19
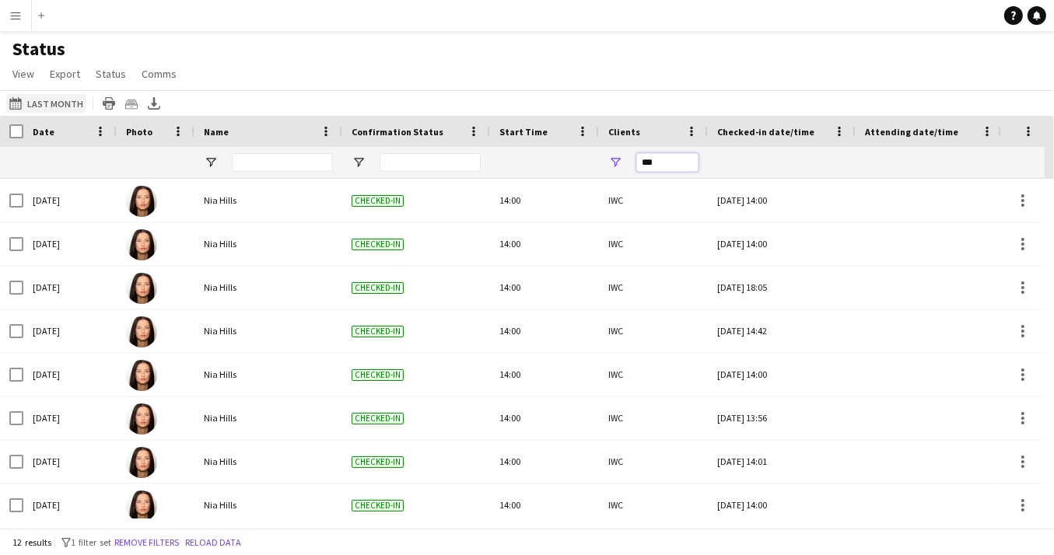
type input "***"
click at [15, 107] on app-icon "Last Month" at bounding box center [18, 103] width 18 height 12
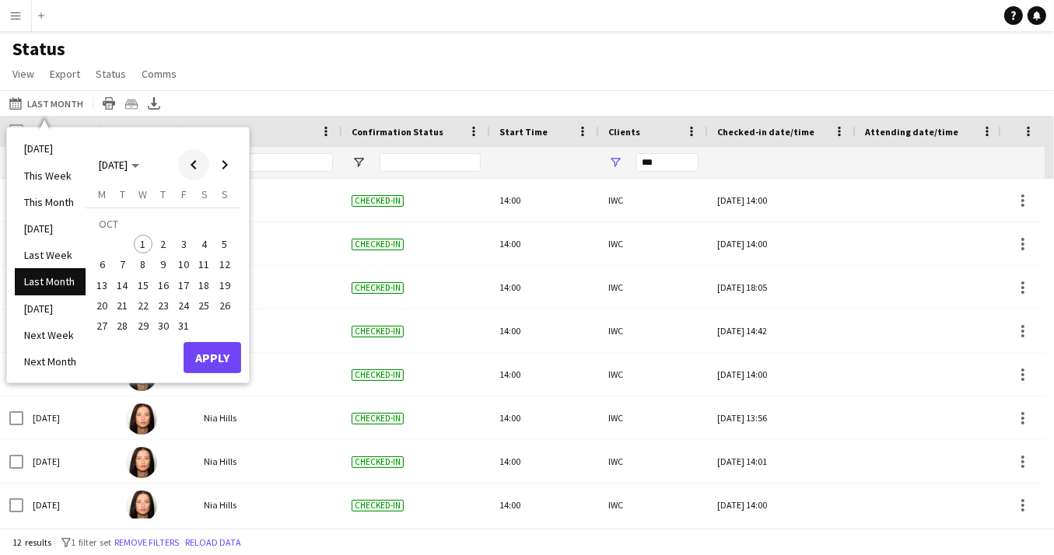
click at [196, 165] on span "Previous month" at bounding box center [193, 164] width 31 height 31
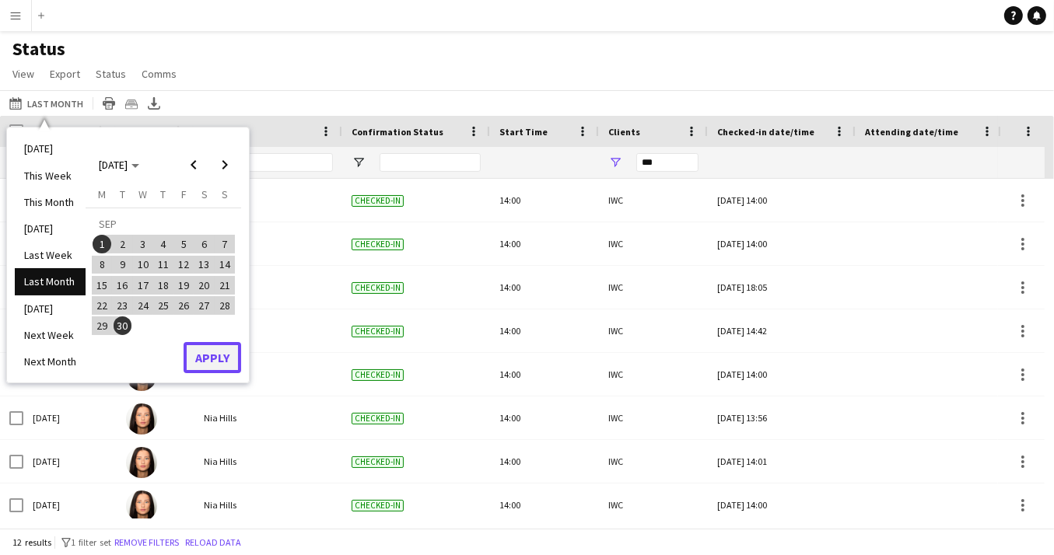
click at [215, 360] on button "Apply" at bounding box center [213, 357] width 58 height 31
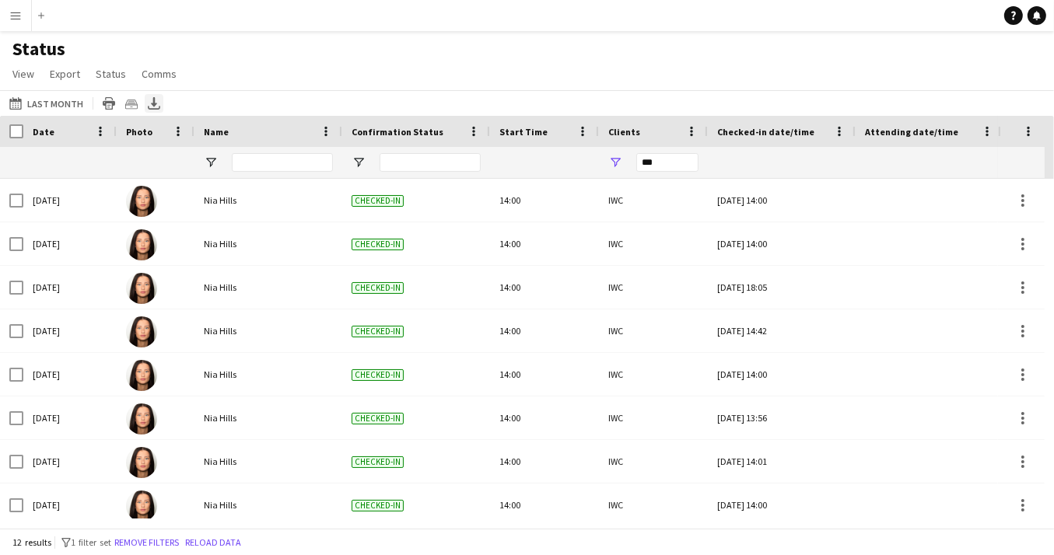
click at [153, 101] on icon "Export XLSX" at bounding box center [154, 103] width 12 height 12
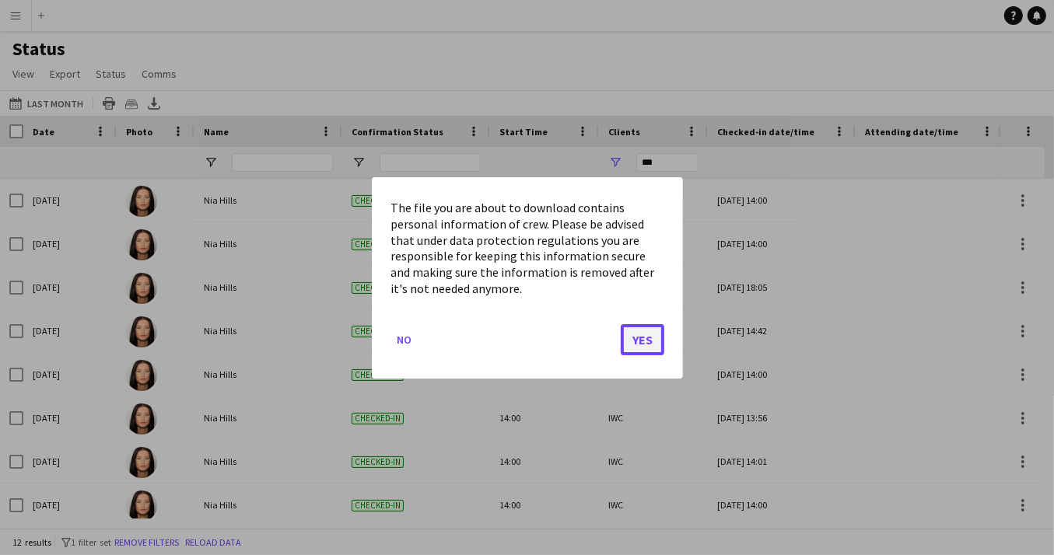
click at [635, 327] on button "Yes" at bounding box center [643, 338] width 44 height 31
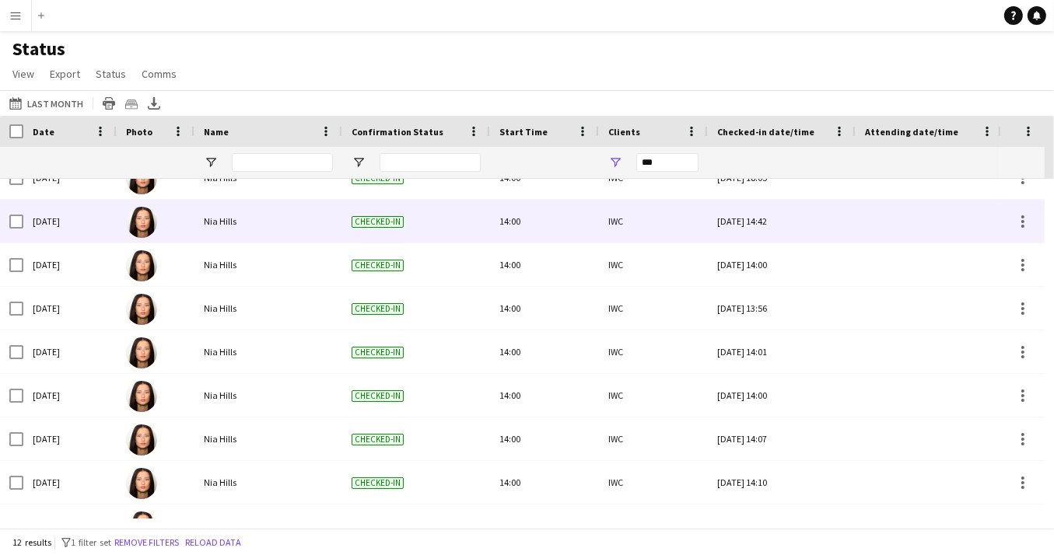
scroll to position [182, 0]
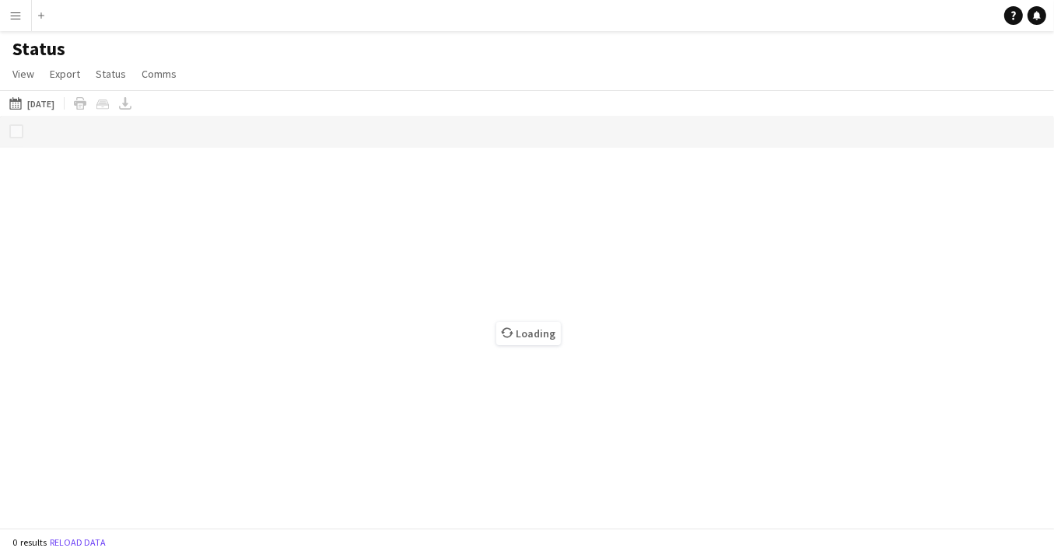
click at [16, 14] on app-icon "Menu" at bounding box center [15, 15] width 12 height 12
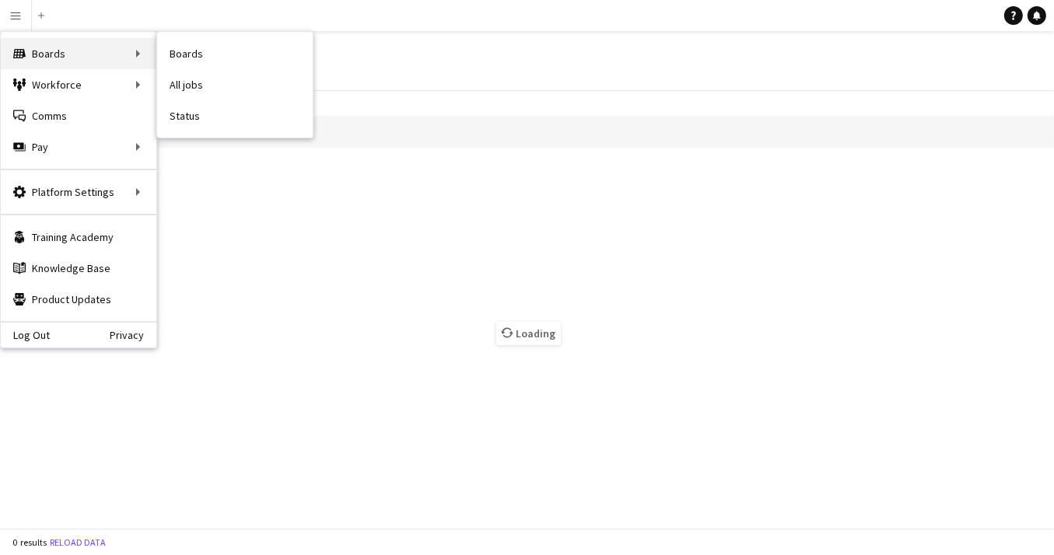
click at [85, 47] on div "Boards Boards" at bounding box center [79, 53] width 156 height 31
click at [190, 54] on link "Boards" at bounding box center [235, 53] width 156 height 31
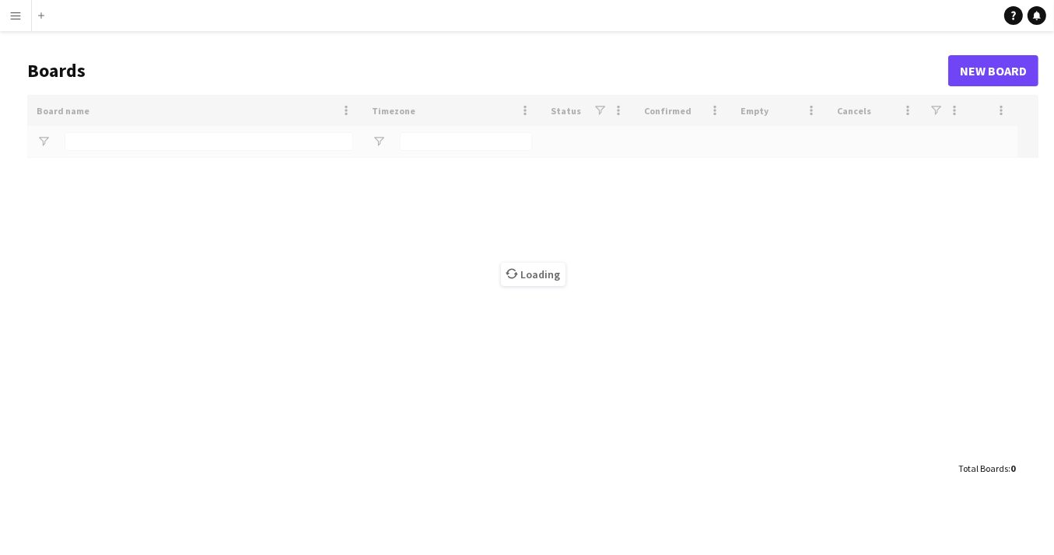
type input "***"
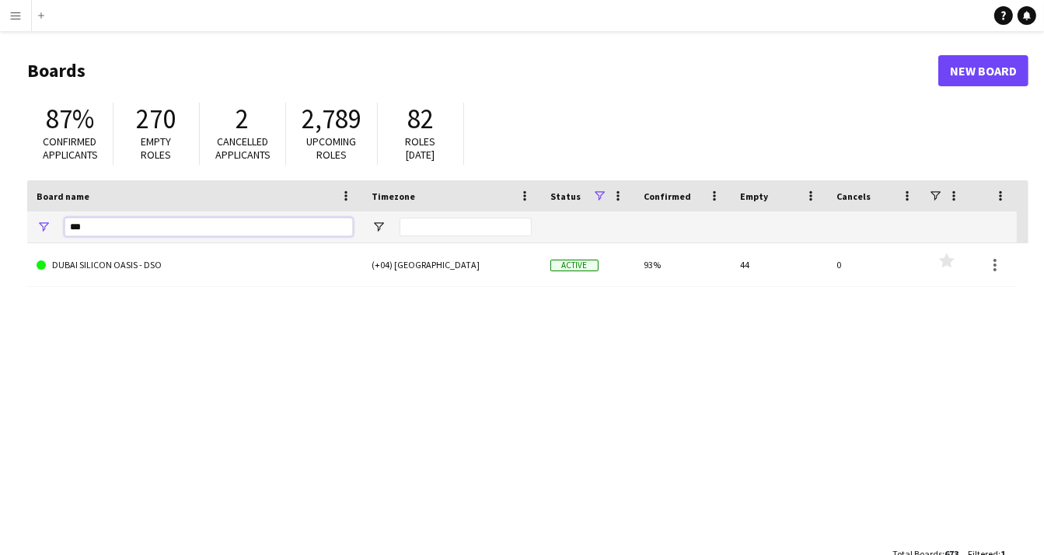
click at [183, 226] on input "***" at bounding box center [209, 227] width 289 height 19
type input "***"
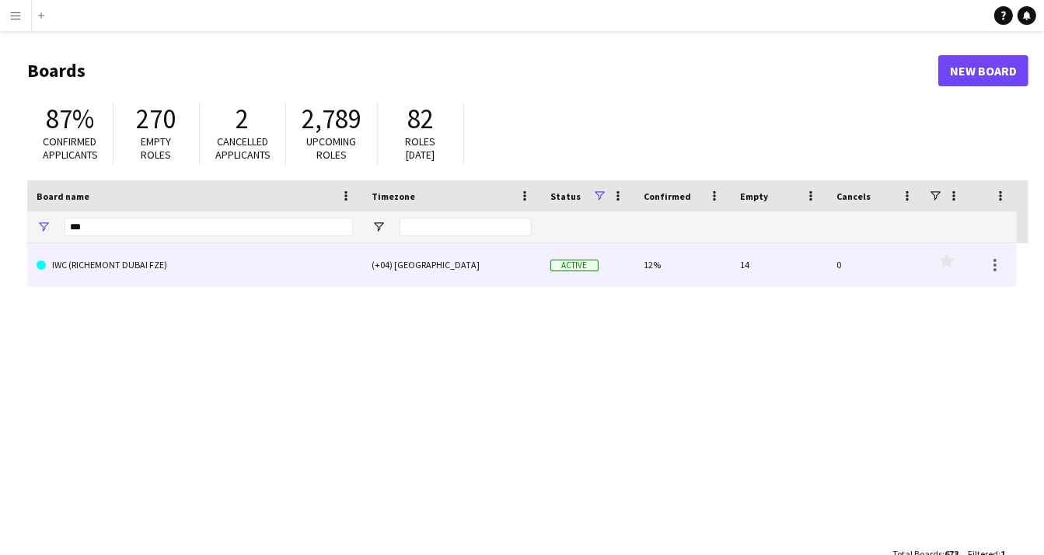
click at [153, 273] on link "IWC (RICHEMONT DUBAI FZE)" at bounding box center [195, 265] width 316 height 44
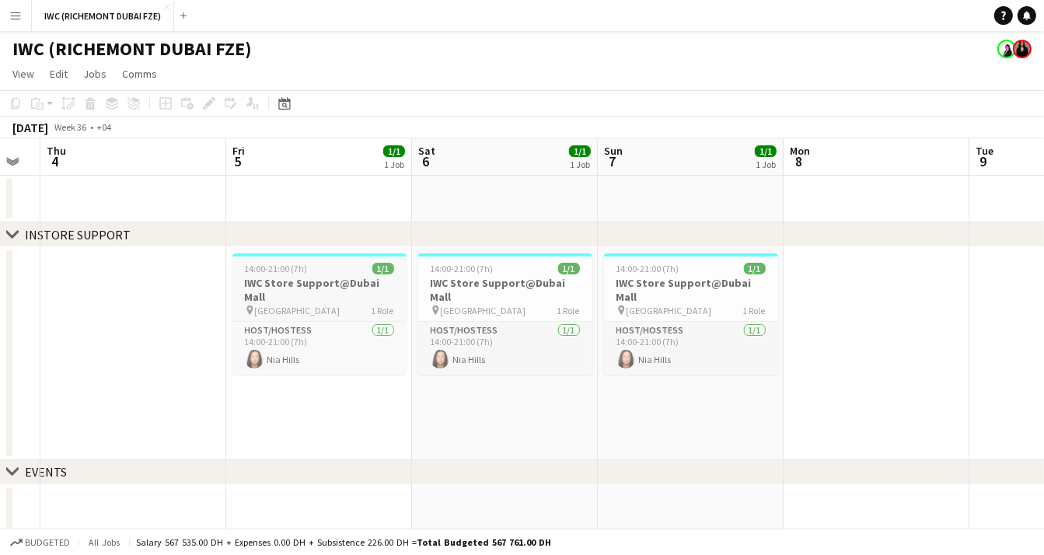
scroll to position [0, 518]
click at [326, 281] on h3 "IWC Store Support@Dubai Mall" at bounding box center [319, 290] width 174 height 28
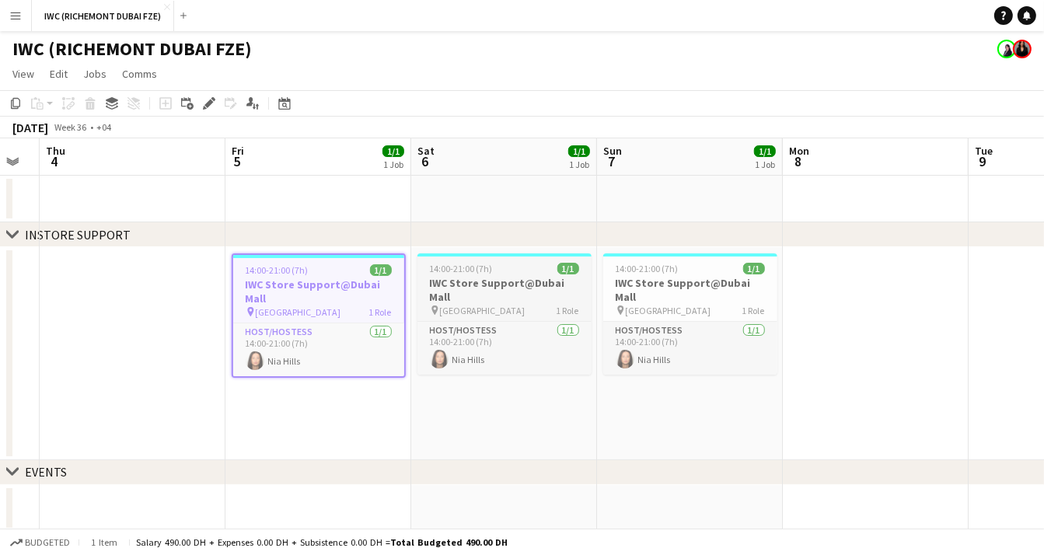
click at [509, 275] on app-job-card "14:00-21:00 (7h) 1/1 IWC Store Support@Dubai Mall pin [GEOGRAPHIC_DATA] 1 Role …" at bounding box center [505, 314] width 174 height 121
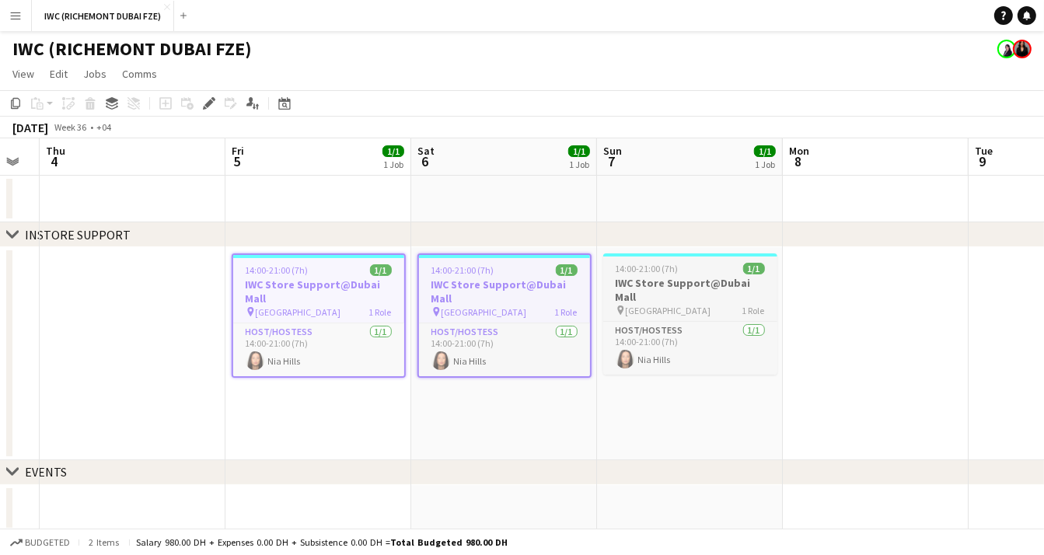
click at [677, 278] on h3 "IWC Store Support@Dubai Mall" at bounding box center [690, 290] width 174 height 28
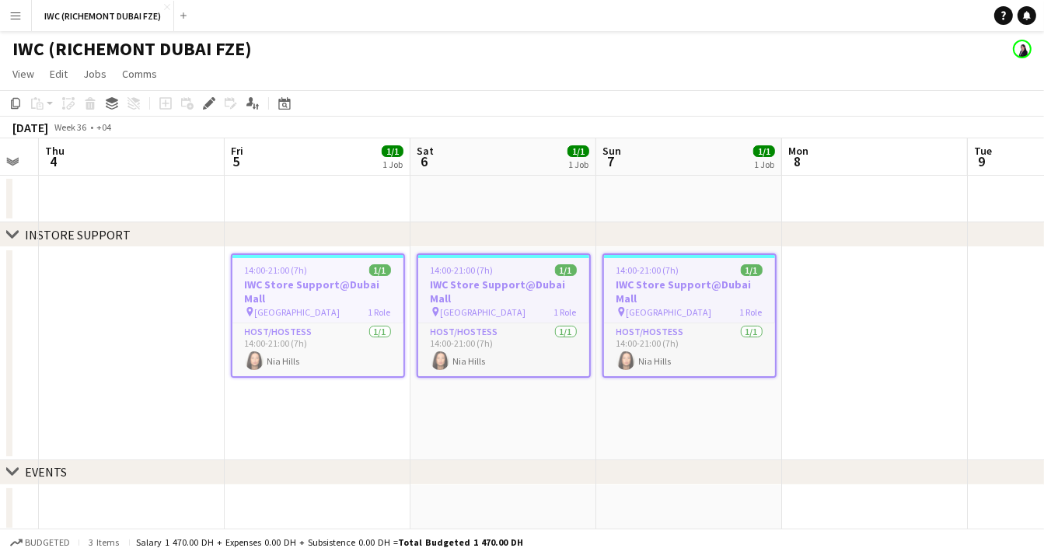
click at [337, 421] on app-date-cell "14:00-21:00 (7h) 1/1 IWC Store Support@Dubai Mall pin [GEOGRAPHIC_DATA] 1 Role …" at bounding box center [318, 353] width 186 height 213
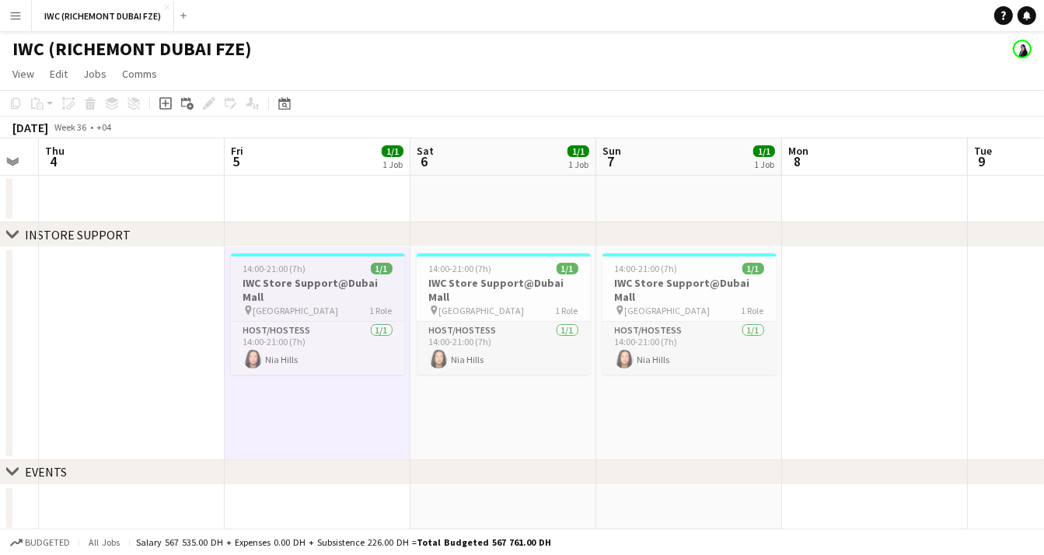
scroll to position [0, 519]
click at [333, 289] on h3 "IWC Store Support@Dubai Mall" at bounding box center [317, 290] width 174 height 28
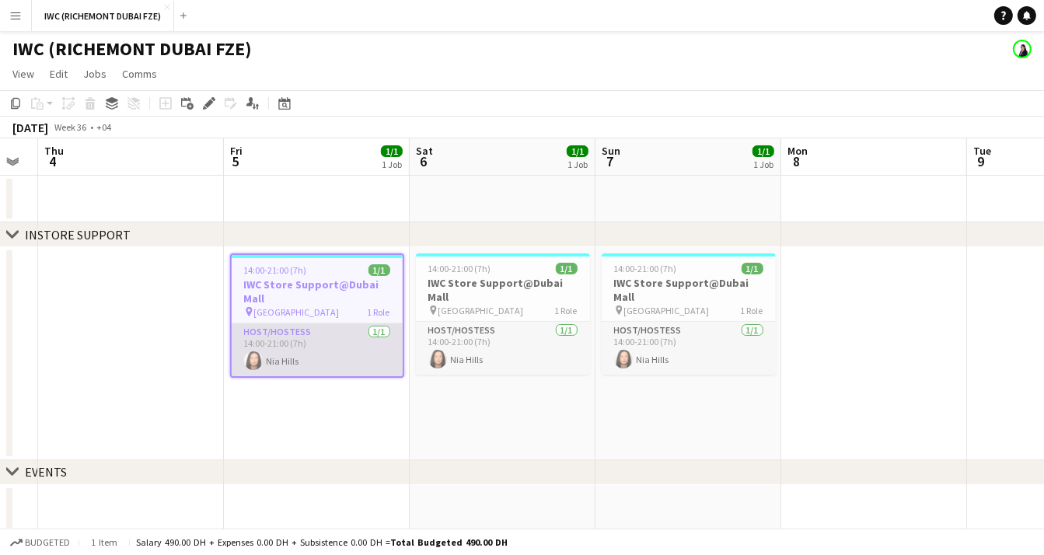
click at [305, 348] on app-card-role "Host/Hostess [DATE] 14:00-21:00 (7h) [GEOGRAPHIC_DATA]" at bounding box center [317, 349] width 171 height 53
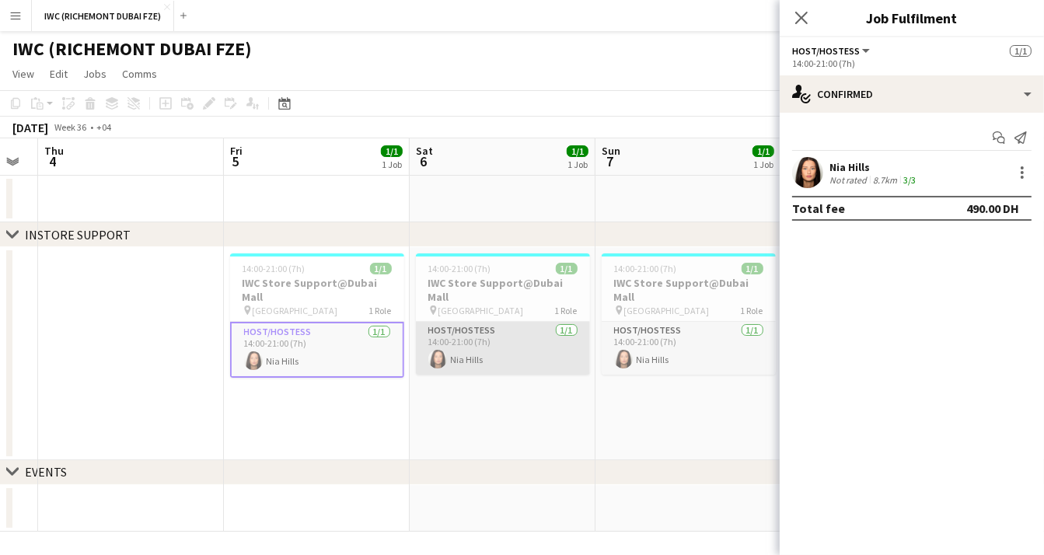
click at [486, 341] on app-card-role "Host/Hostess [DATE] 14:00-21:00 (7h) [GEOGRAPHIC_DATA]" at bounding box center [503, 348] width 174 height 53
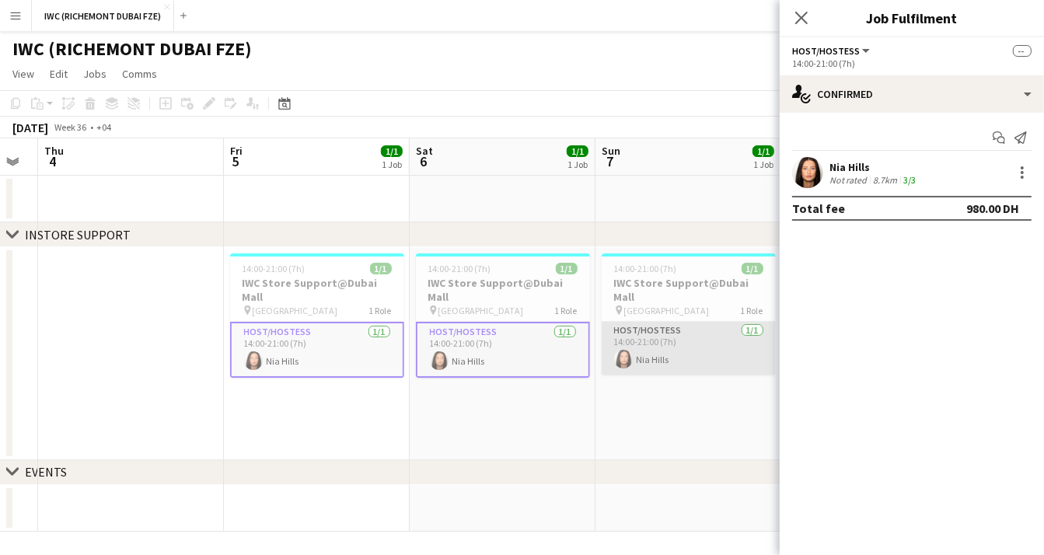
click at [674, 330] on app-card-role "Host/Hostess [DATE] 14:00-21:00 (7h) [GEOGRAPHIC_DATA]" at bounding box center [689, 348] width 174 height 53
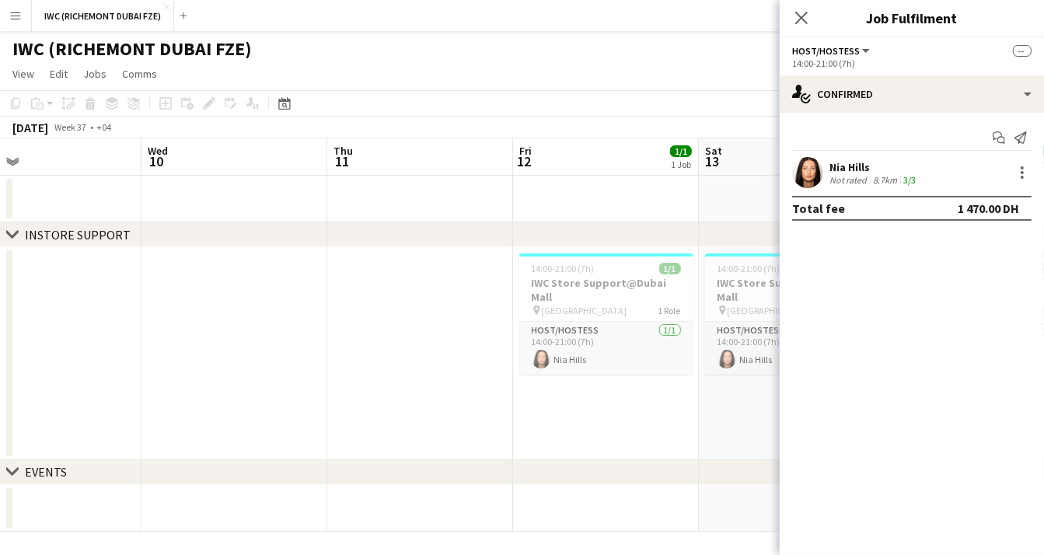
scroll to position [0, 655]
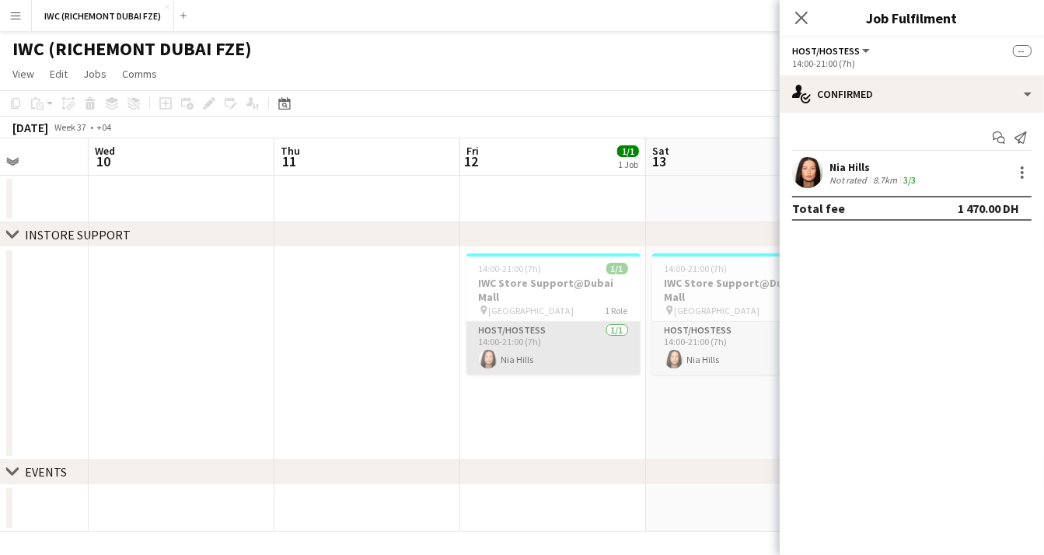
click at [546, 333] on app-card-role "Host/Hostess [DATE] 14:00-21:00 (7h) [GEOGRAPHIC_DATA]" at bounding box center [554, 348] width 174 height 53
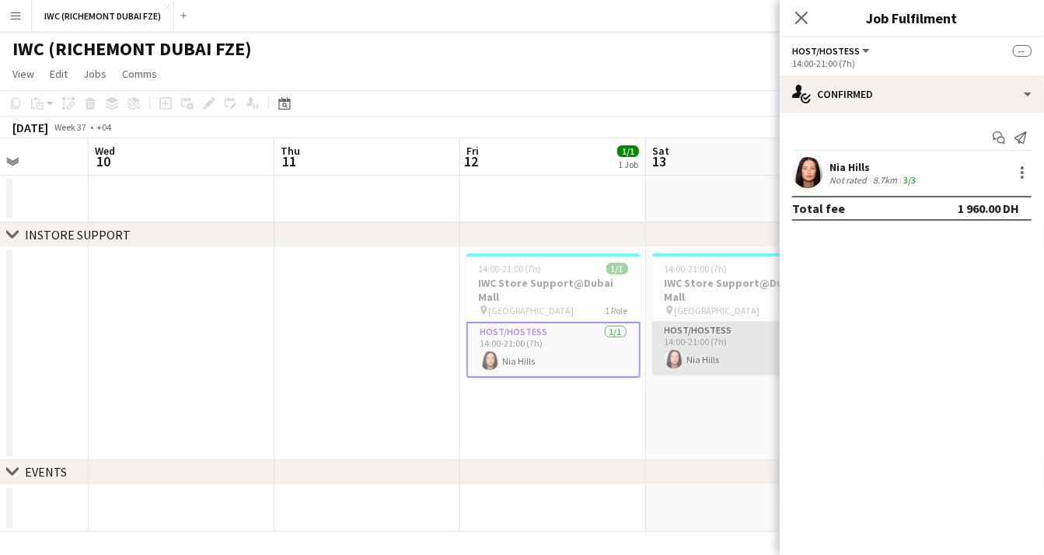
click at [711, 345] on app-card-role "Host/Hostess [DATE] 14:00-21:00 (7h) [GEOGRAPHIC_DATA]" at bounding box center [739, 348] width 174 height 53
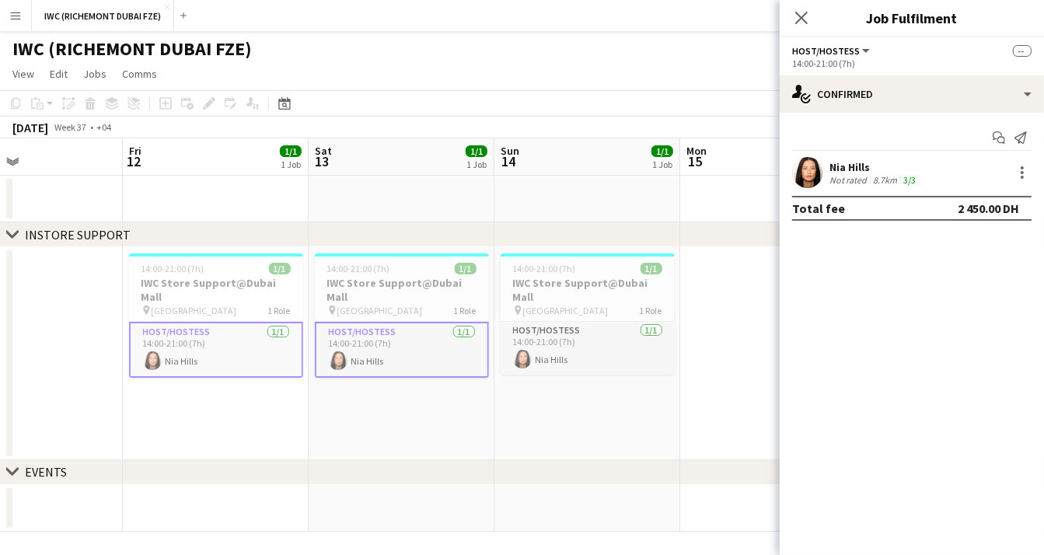
scroll to position [0, 621]
click at [597, 340] on app-card-role "Host/Hostess [DATE] 14:00-21:00 (7h) [GEOGRAPHIC_DATA]" at bounding box center [587, 348] width 174 height 53
click at [176, 284] on h3 "IWC Store Support@Dubai Mall" at bounding box center [215, 290] width 174 height 28
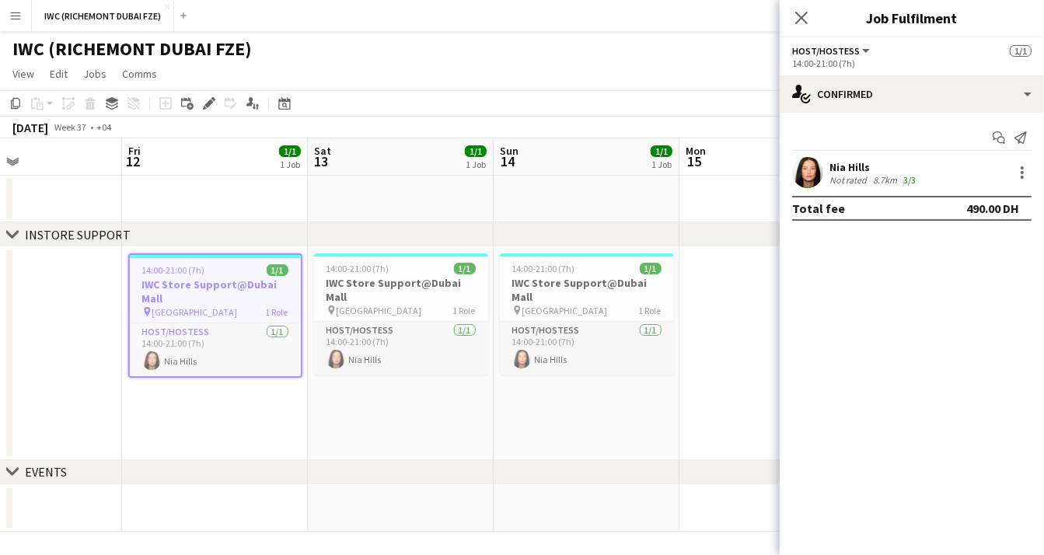
click at [357, 404] on app-date-cell "14:00-21:00 (7h) 1/1 IWC Store Support@Dubai Mall pin [GEOGRAPHIC_DATA] 1 Role …" at bounding box center [401, 353] width 186 height 213
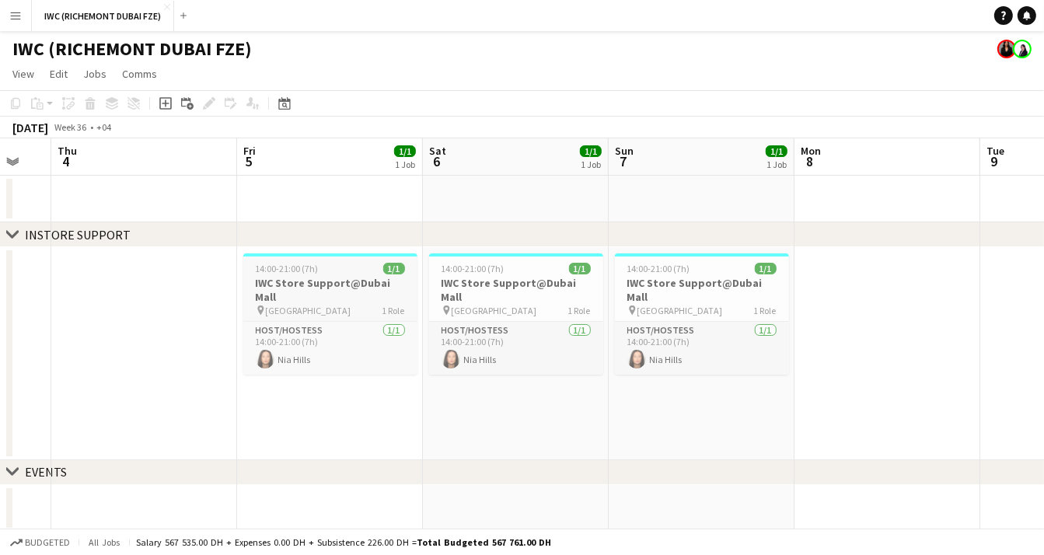
scroll to position [0, 507]
click at [324, 289] on h3 "IWC Store Support@Dubai Mall" at bounding box center [330, 290] width 174 height 28
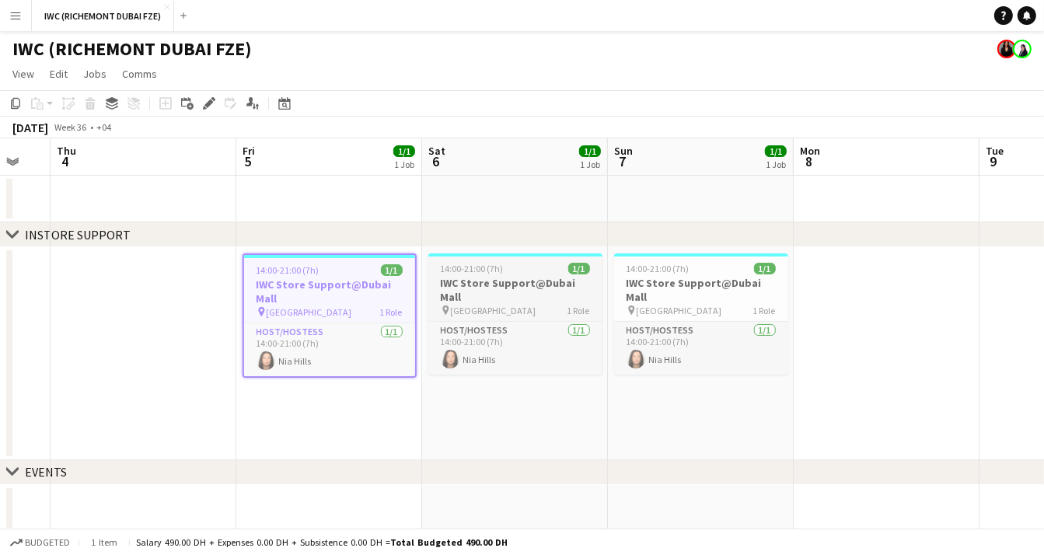
click at [559, 289] on h3 "IWC Store Support@Dubai Mall" at bounding box center [515, 290] width 174 height 28
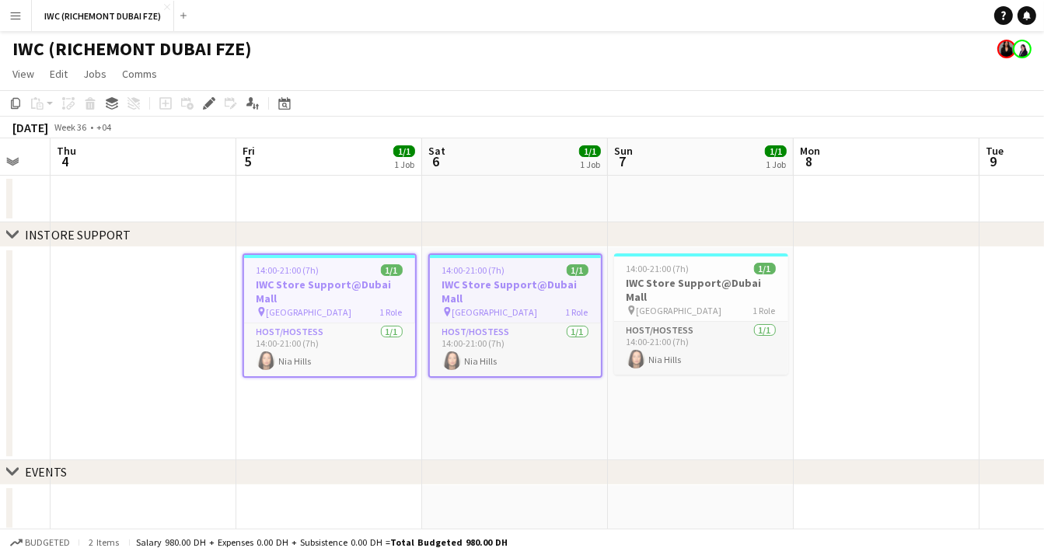
click at [334, 415] on app-date-cell "14:00-21:00 (7h) 1/1 IWC Store Support@Dubai Mall pin [GEOGRAPHIC_DATA] 1 Role …" at bounding box center [329, 353] width 186 height 213
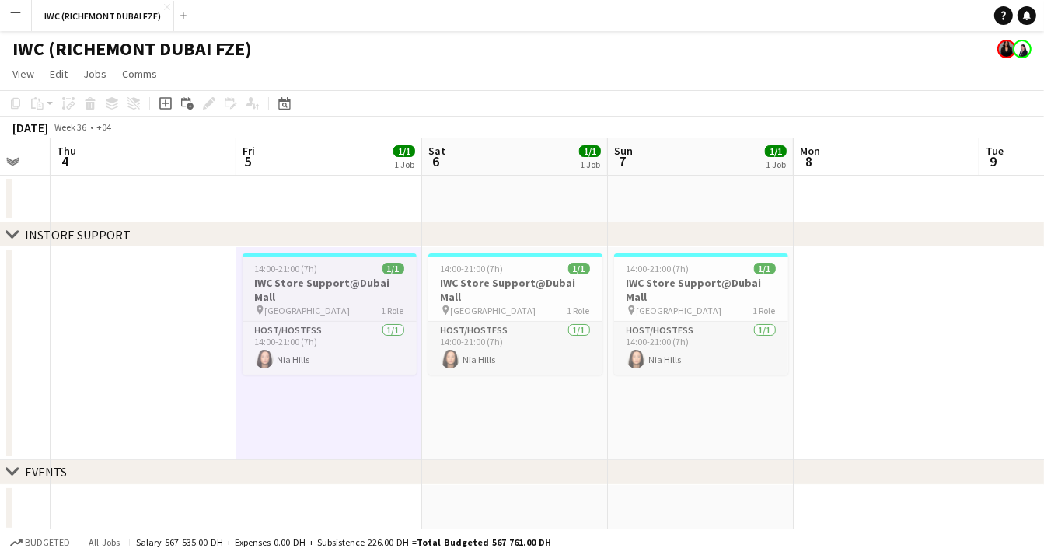
click at [320, 283] on h3 "IWC Store Support@Dubai Mall" at bounding box center [330, 290] width 174 height 28
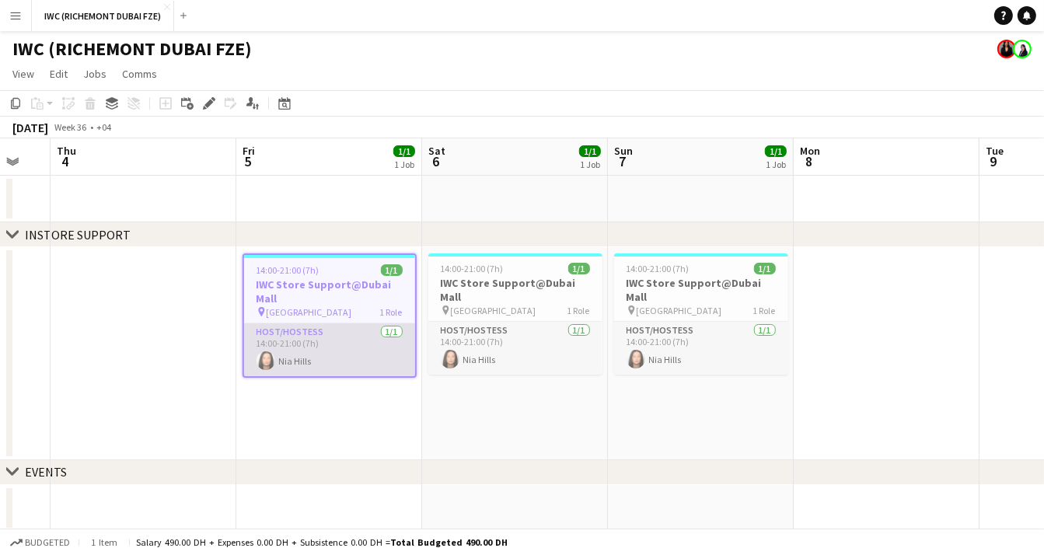
click at [312, 339] on app-card-role "Host/Hostess [DATE] 14:00-21:00 (7h) [GEOGRAPHIC_DATA]" at bounding box center [329, 349] width 171 height 53
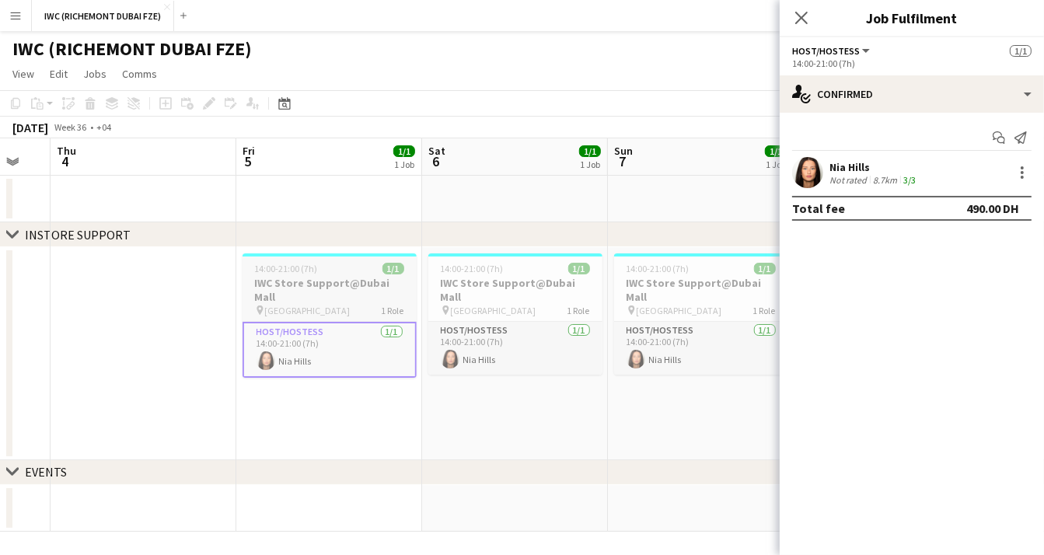
click at [307, 289] on h3 "IWC Store Support@Dubai Mall" at bounding box center [330, 290] width 174 height 28
click at [306, 276] on h3 "IWC Store Support@Dubai Mall" at bounding box center [330, 290] width 174 height 28
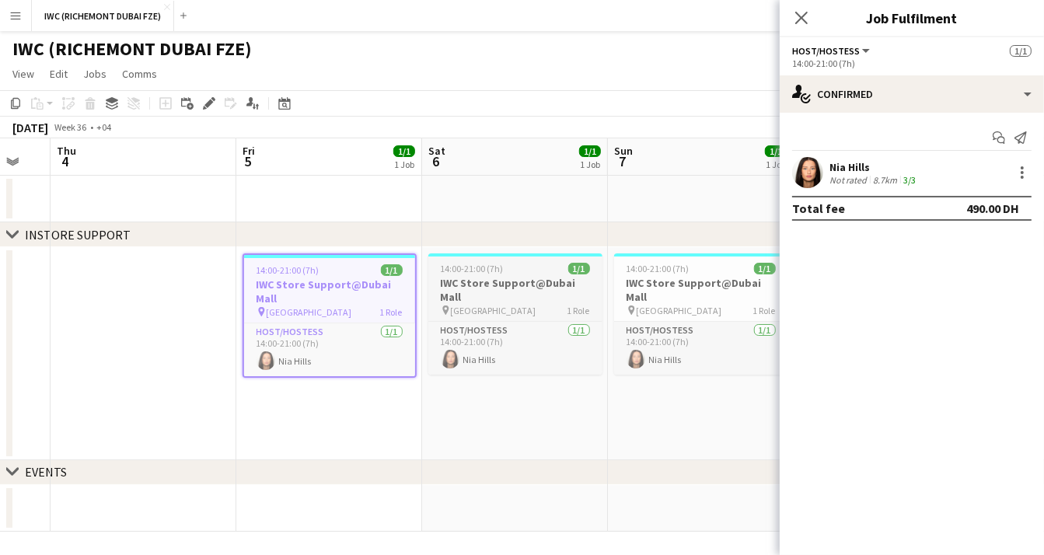
click at [442, 283] on h3 "IWC Store Support@Dubai Mall" at bounding box center [515, 290] width 174 height 28
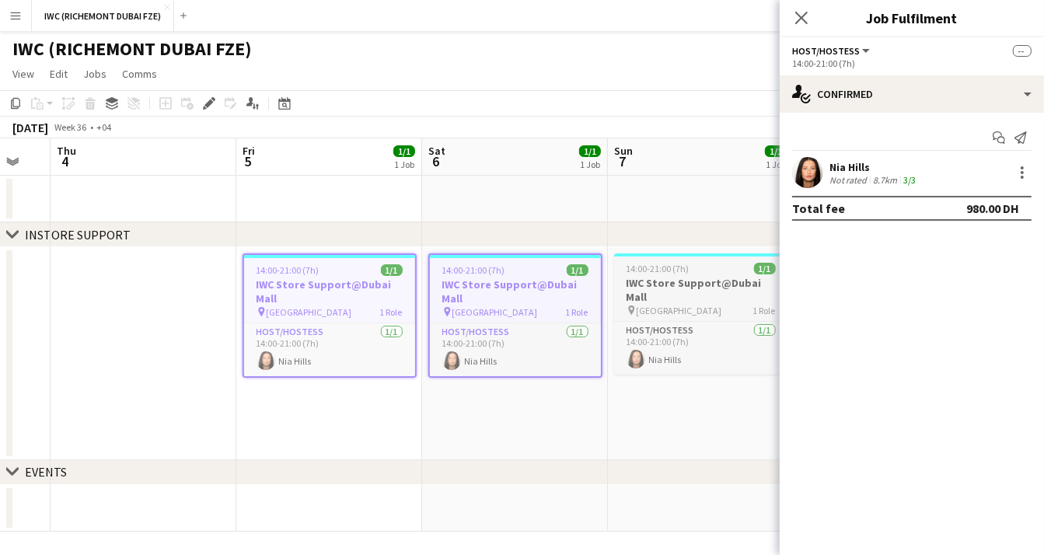
click at [716, 278] on h3 "IWC Store Support@Dubai Mall" at bounding box center [701, 290] width 174 height 28
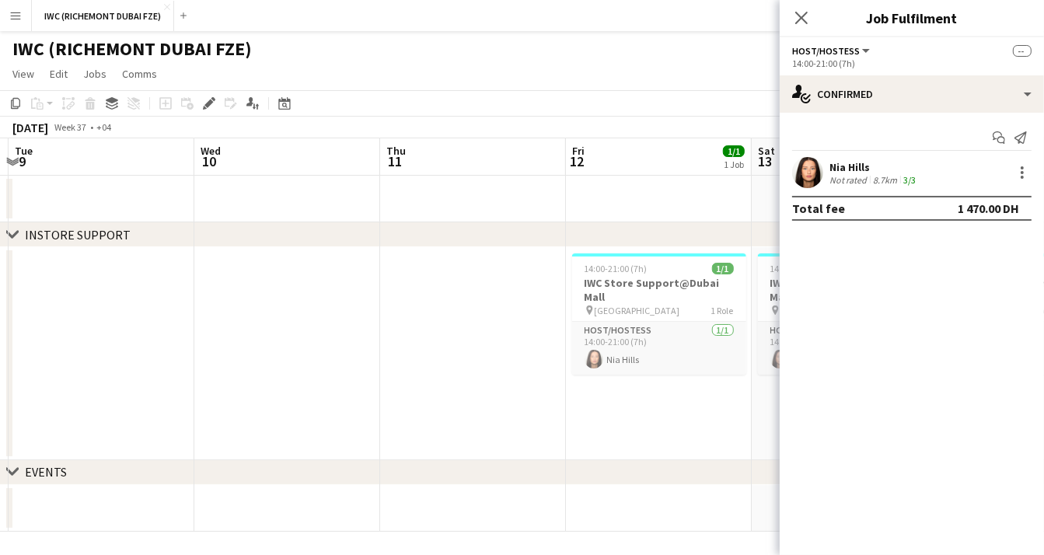
scroll to position [0, 557]
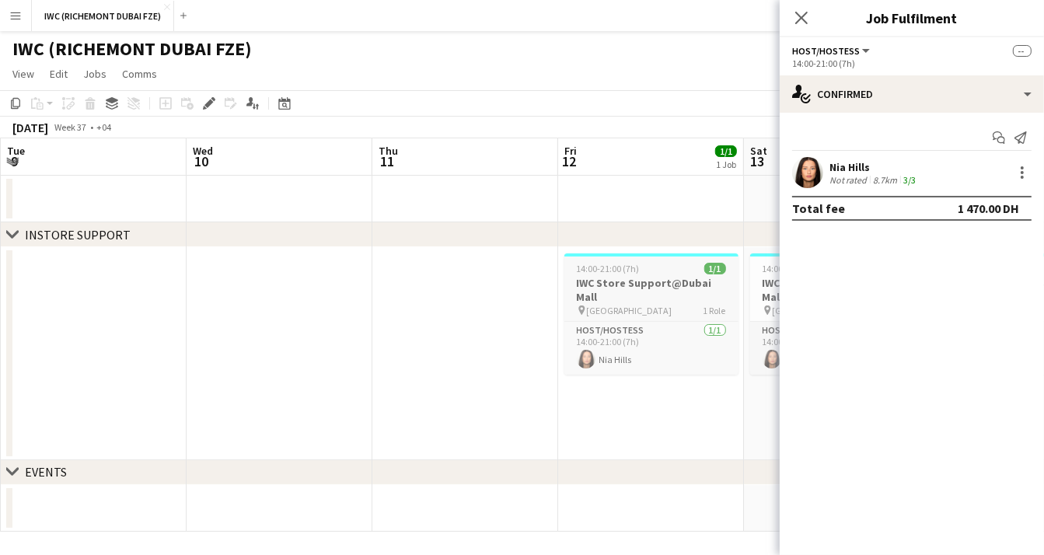
click at [660, 265] on div "14:00-21:00 (7h) 1/1" at bounding box center [652, 269] width 174 height 12
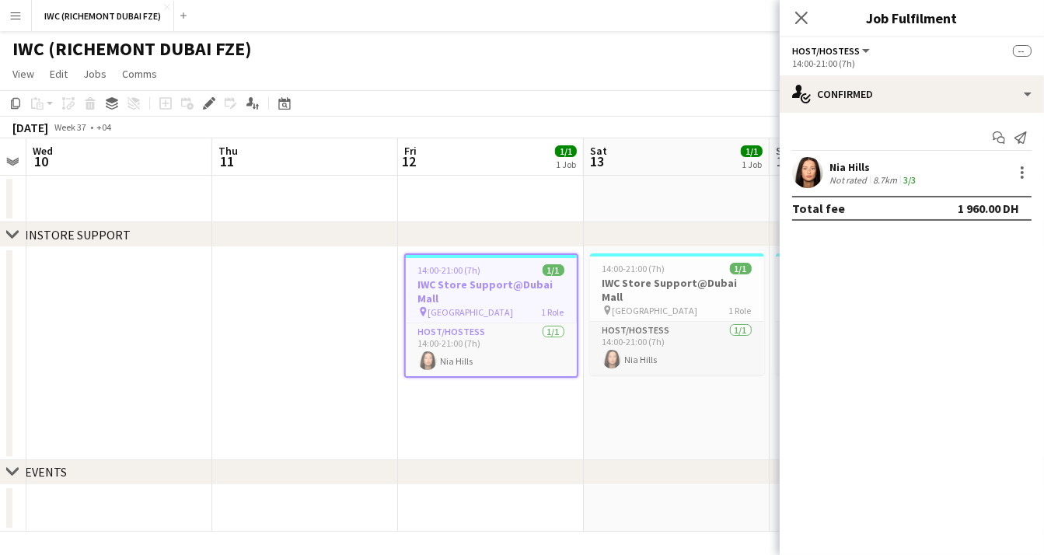
scroll to position [0, 668]
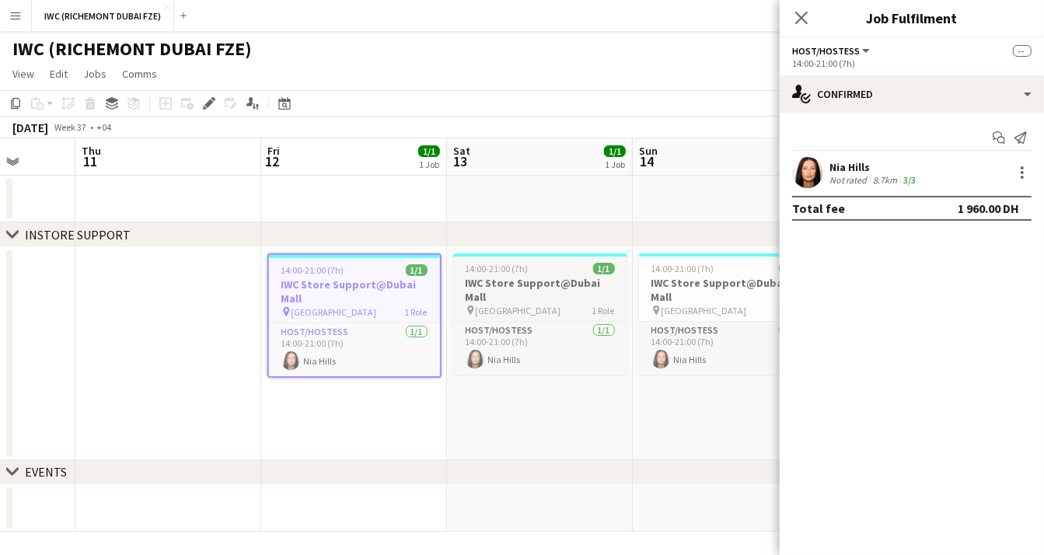
click at [568, 281] on h3 "IWC Store Support@Dubai Mall" at bounding box center [540, 290] width 174 height 28
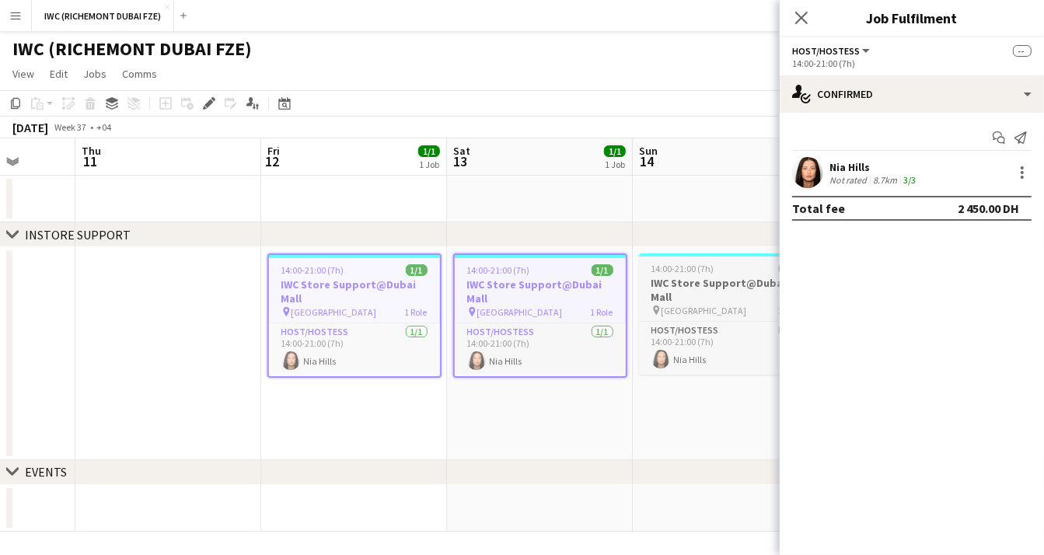
click at [671, 280] on h3 "IWC Store Support@Dubai Mall" at bounding box center [726, 290] width 174 height 28
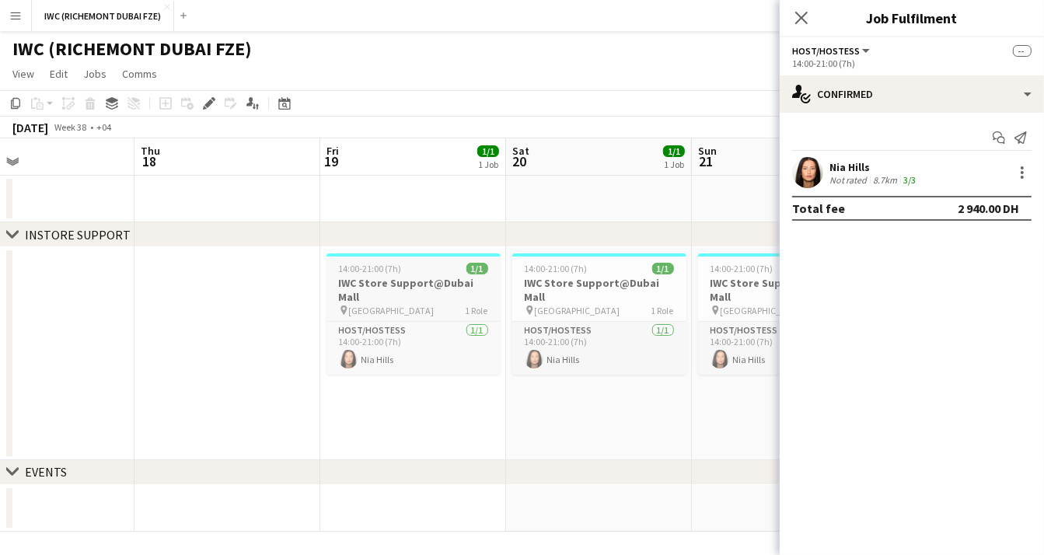
click at [424, 304] on div "pin [GEOGRAPHIC_DATA] 1 Role" at bounding box center [414, 310] width 174 height 12
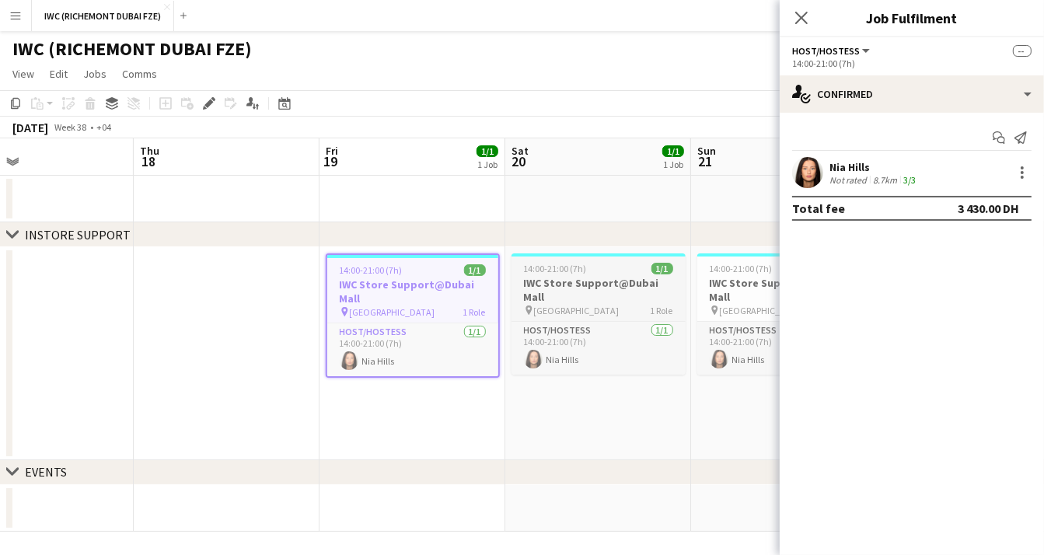
click at [632, 289] on h3 "IWC Store Support@Dubai Mall" at bounding box center [599, 290] width 174 height 28
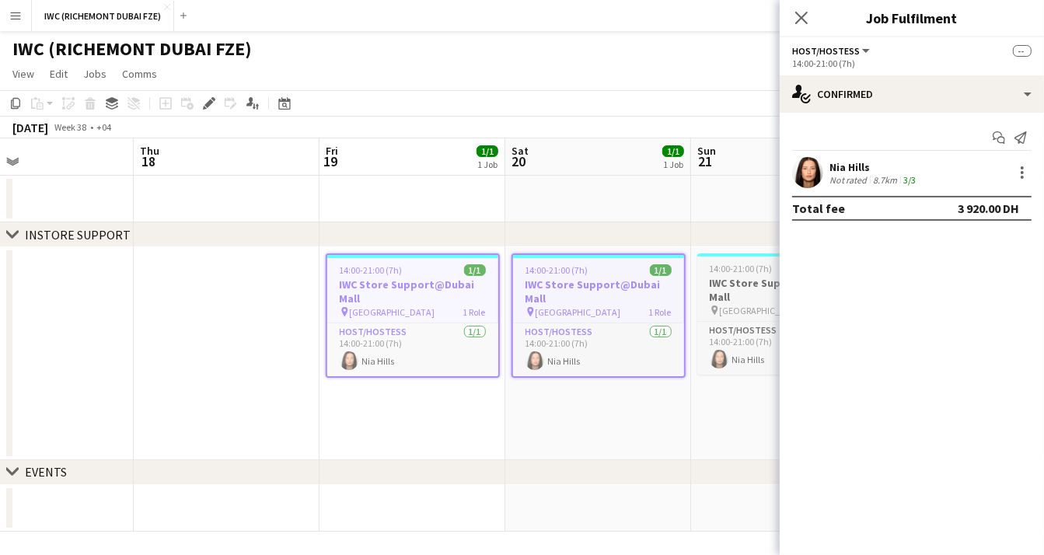
click at [712, 286] on h3 "IWC Store Support@Dubai Mall" at bounding box center [785, 290] width 174 height 28
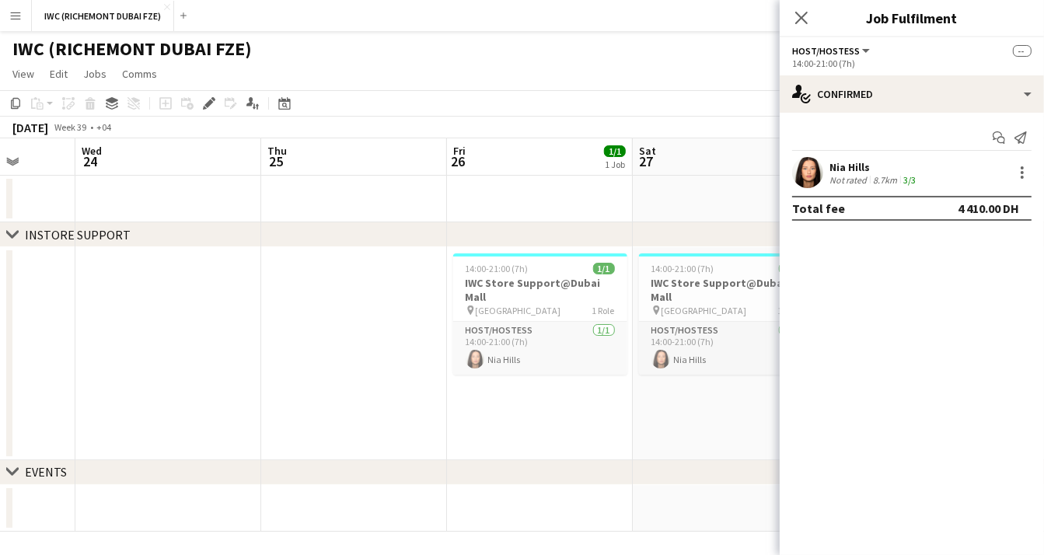
scroll to position [0, 687]
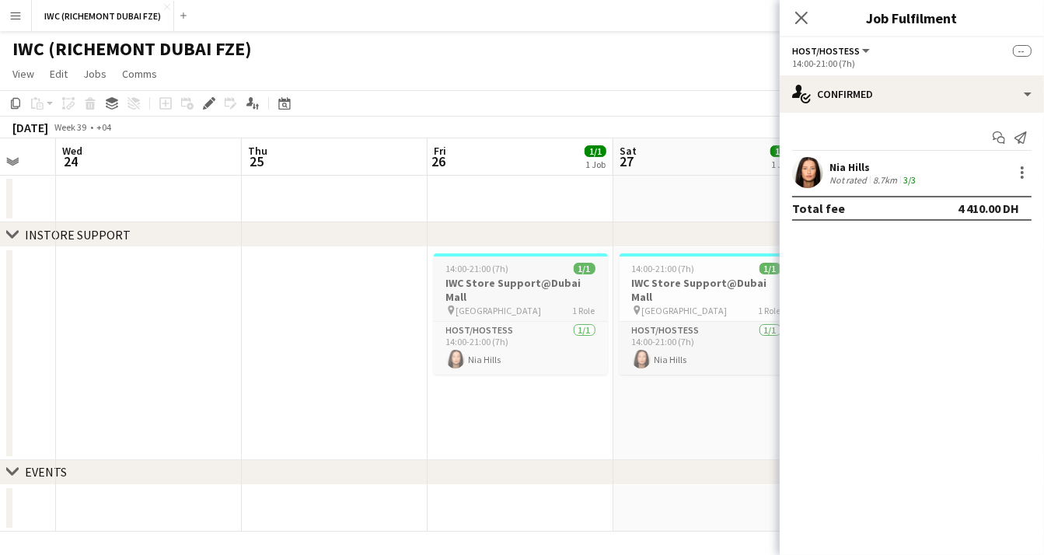
click at [546, 304] on div "pin [GEOGRAPHIC_DATA] 1 Role" at bounding box center [521, 310] width 174 height 12
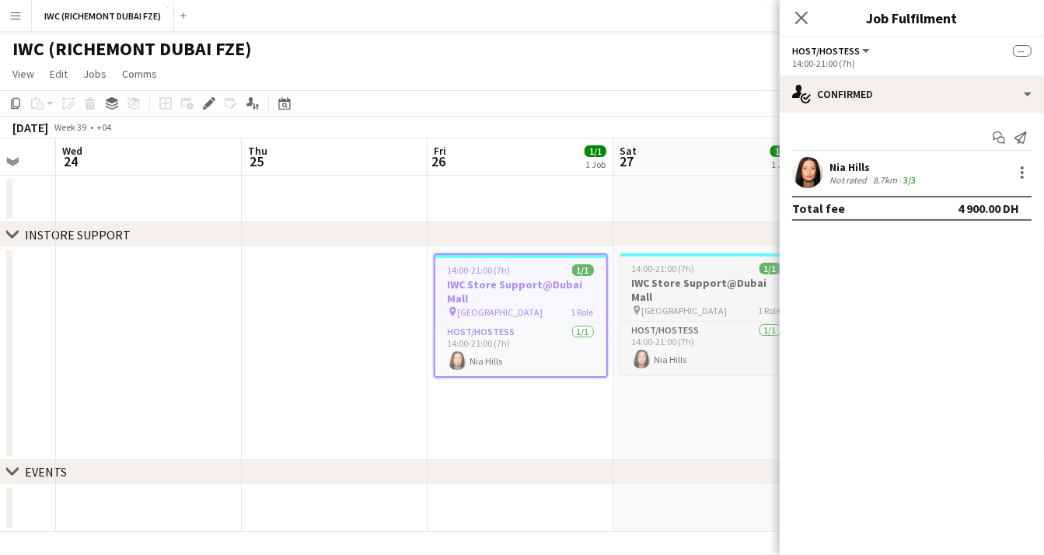
click at [688, 289] on h3 "IWC Store Support@Dubai Mall" at bounding box center [707, 290] width 174 height 28
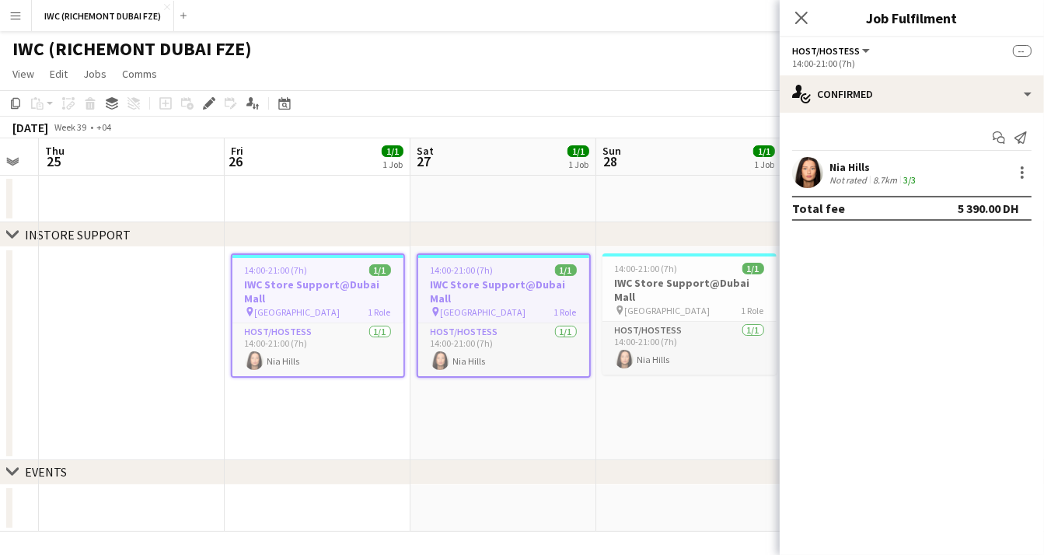
scroll to position [0, 565]
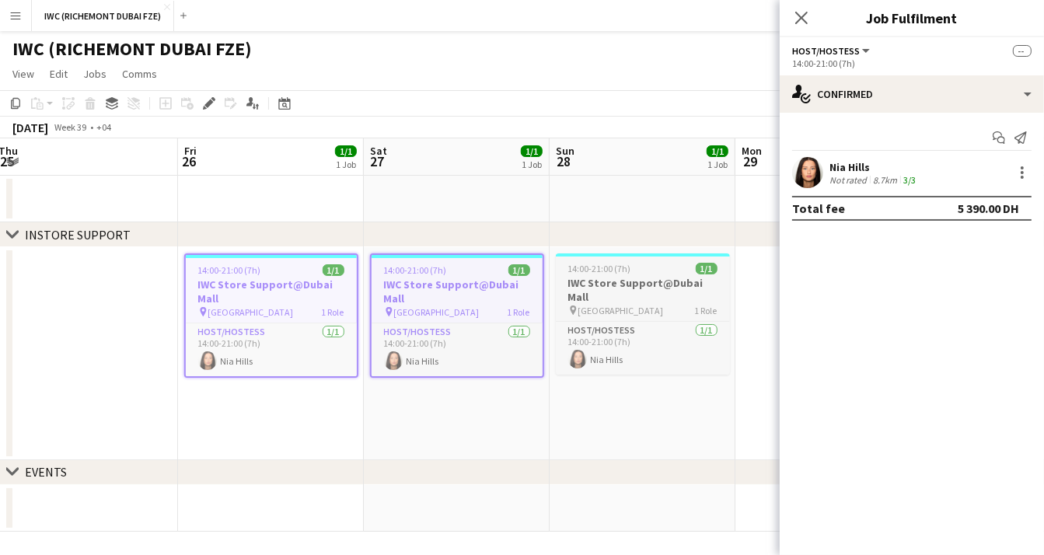
click at [645, 304] on div "pin [GEOGRAPHIC_DATA] 1 Role" at bounding box center [643, 310] width 174 height 12
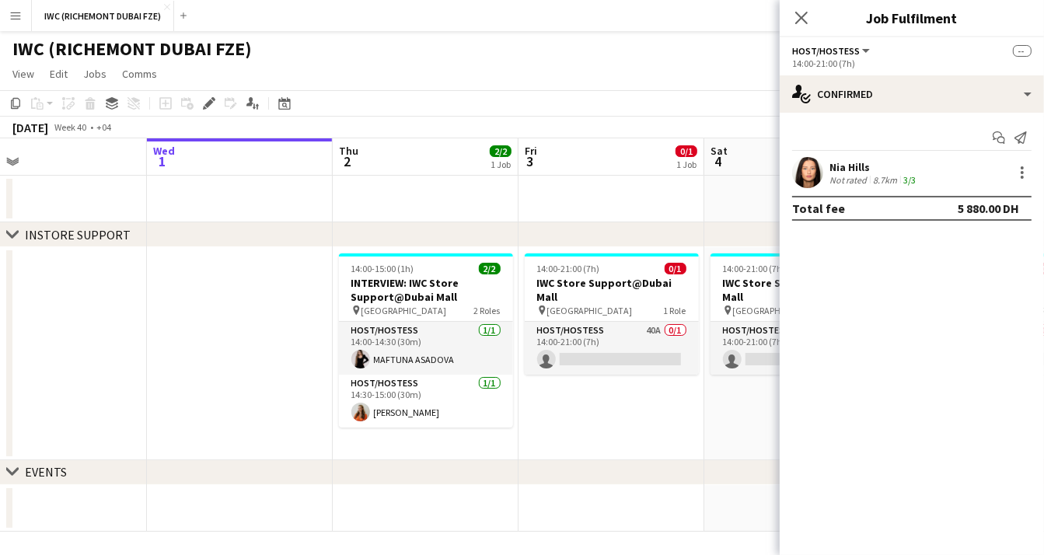
scroll to position [0, 633]
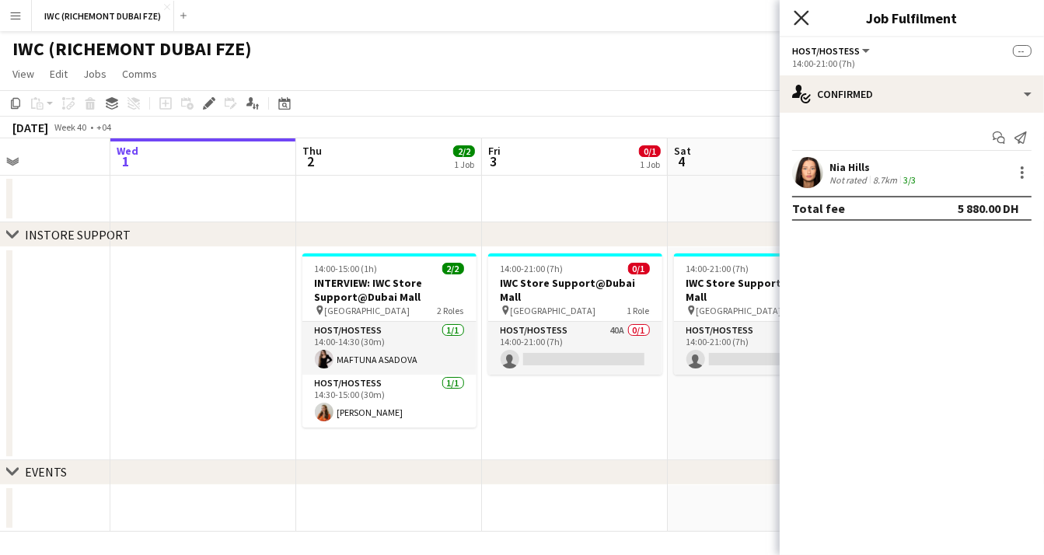
click at [798, 19] on icon "Close pop-in" at bounding box center [801, 17] width 15 height 15
